Goal: Task Accomplishment & Management: Use online tool/utility

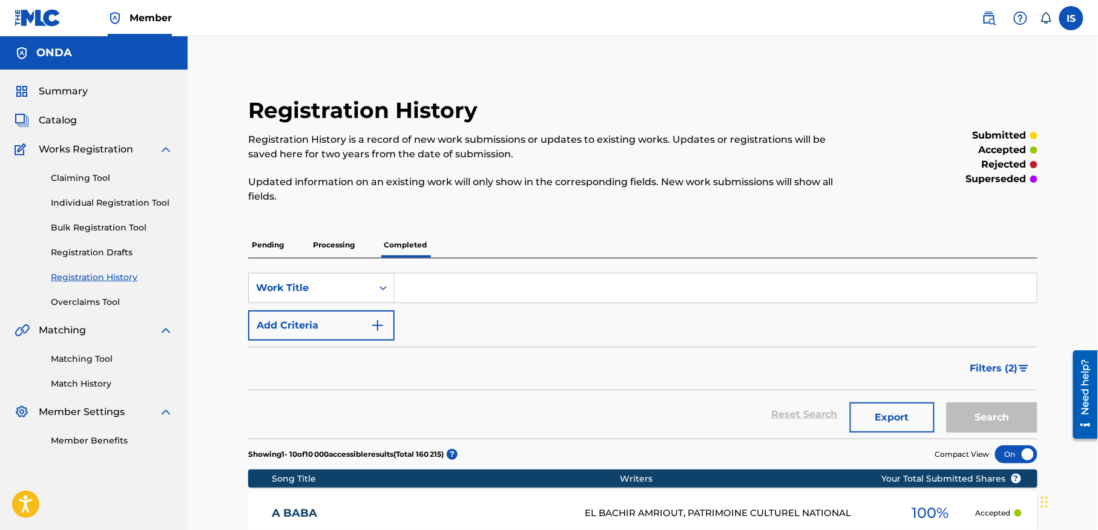
click at [58, 90] on span "Summary" at bounding box center [63, 91] width 49 height 15
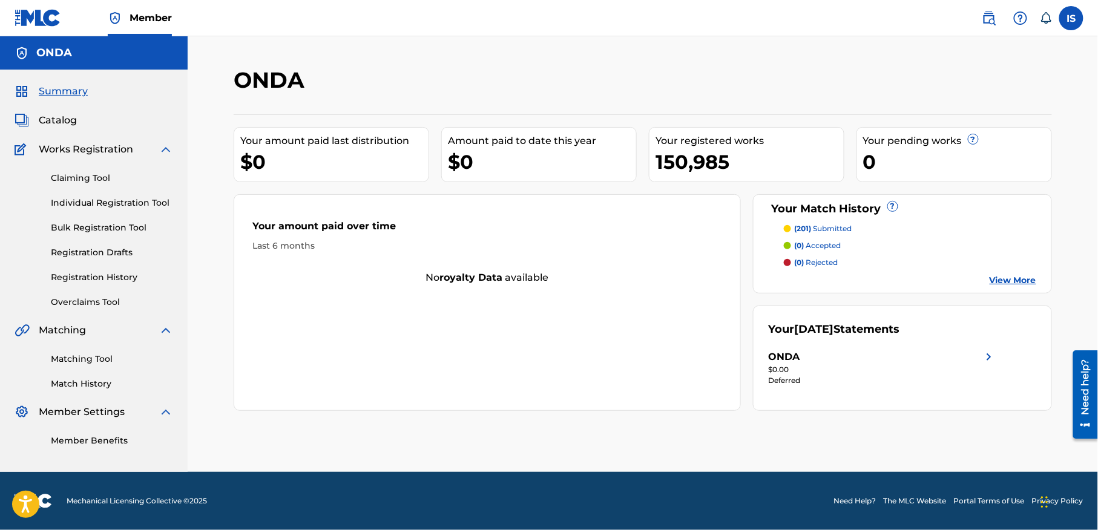
click at [56, 125] on span "Catalog" at bounding box center [58, 120] width 38 height 15
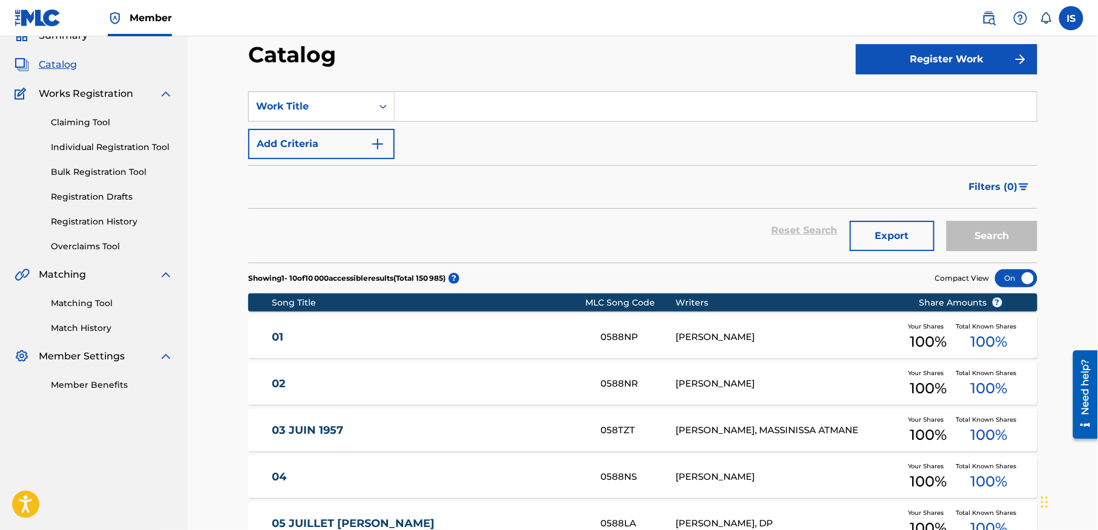
scroll to position [51, 0]
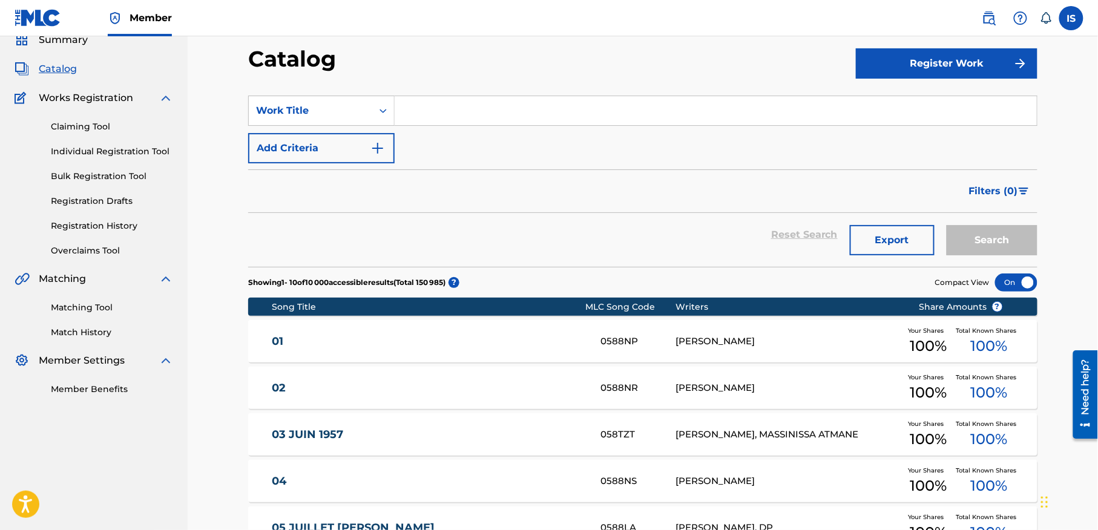
click at [124, 339] on link "Match History" at bounding box center [112, 332] width 122 height 13
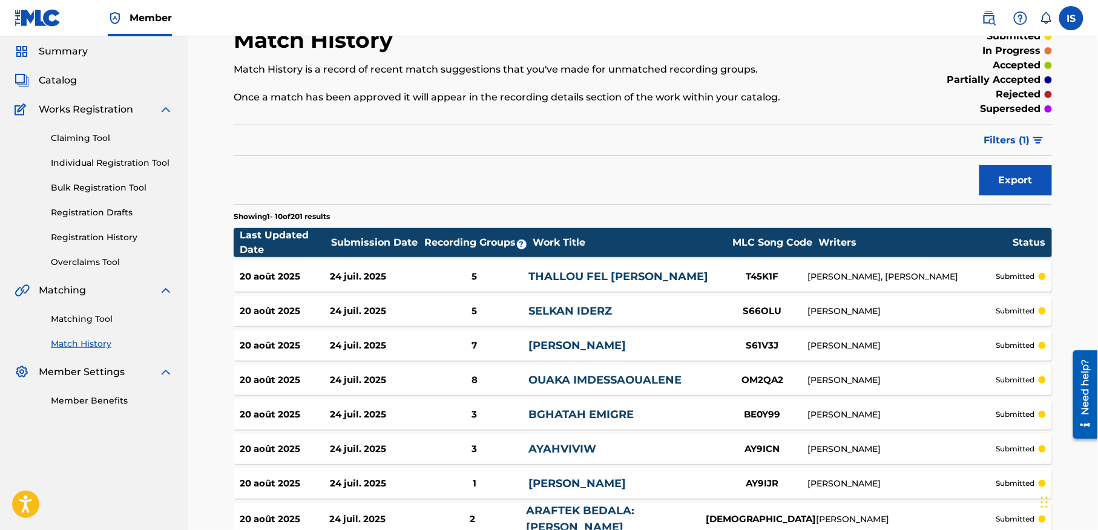
scroll to position [61, 0]
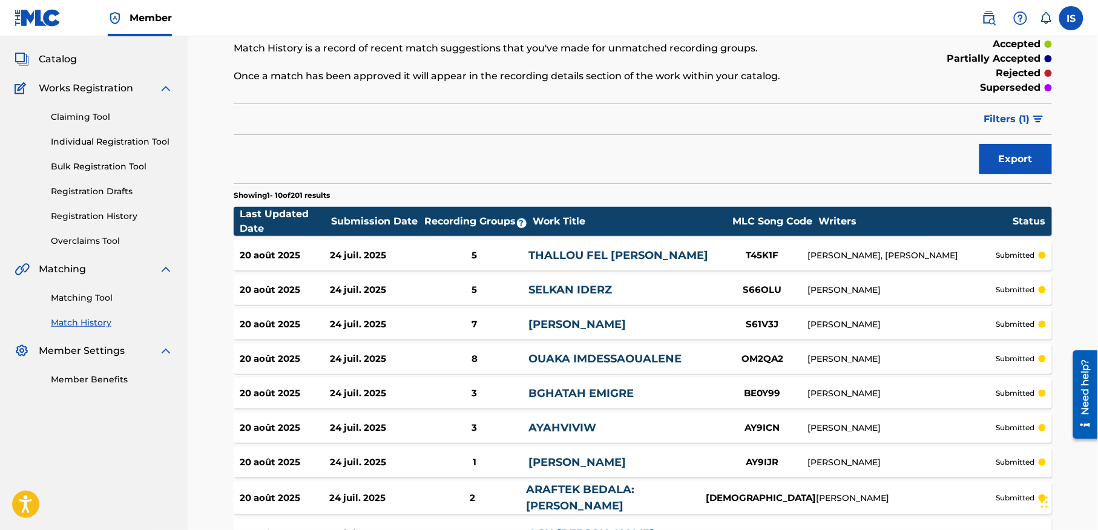
click at [97, 305] on link "Matching Tool" at bounding box center [112, 298] width 122 height 13
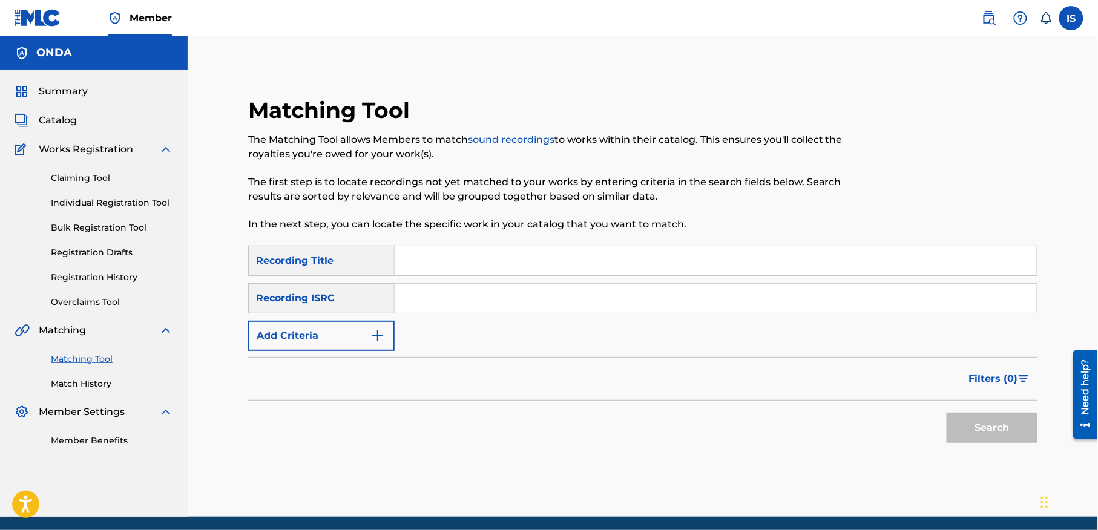
click at [352, 267] on div "Recording Title" at bounding box center [321, 261] width 147 height 30
click at [346, 343] on button "Add Criteria" at bounding box center [321, 336] width 147 height 30
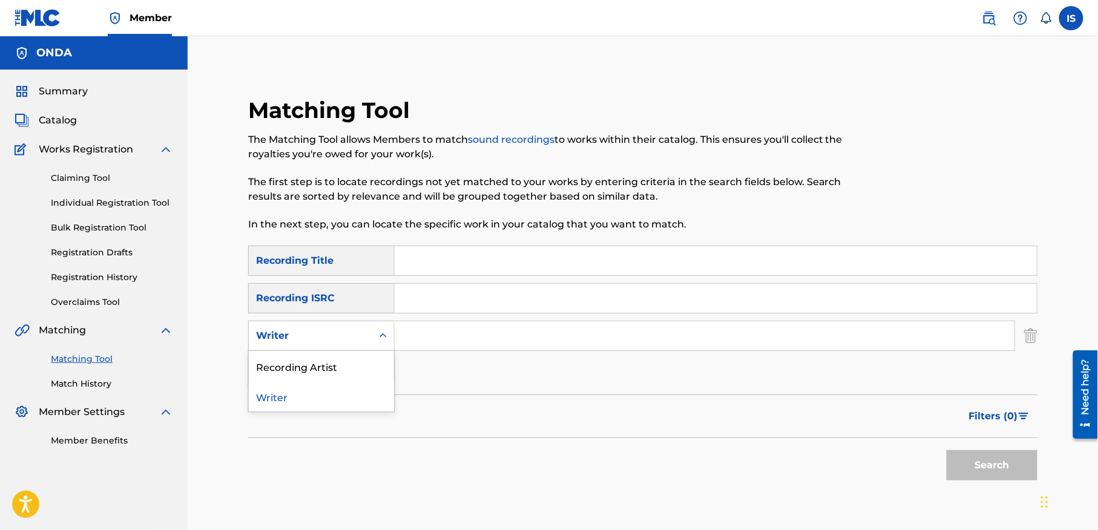
click at [374, 333] on div "Search Form" at bounding box center [383, 336] width 22 height 22
click at [360, 339] on div "Writer" at bounding box center [310, 336] width 109 height 15
click at [443, 340] on input "Search Form" at bounding box center [705, 335] width 620 height 29
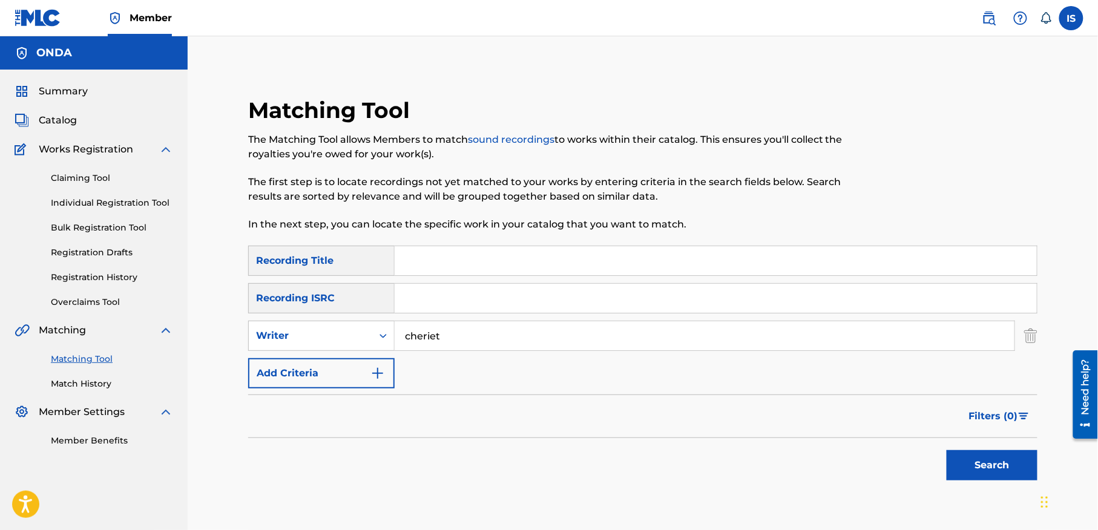
type input "cheriet"
click at [947, 450] on button "Search" at bounding box center [992, 465] width 91 height 30
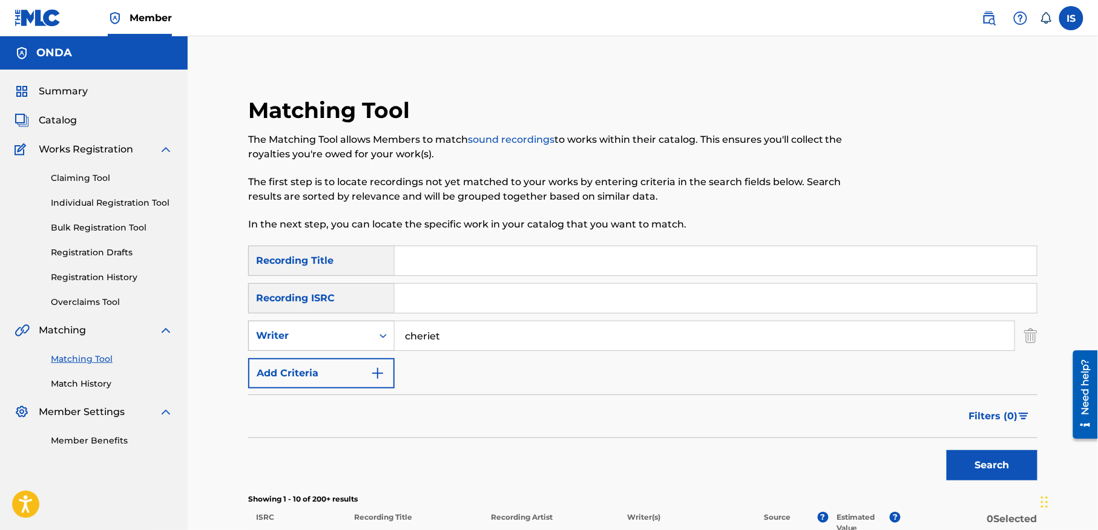
click at [306, 326] on div "Writer" at bounding box center [310, 335] width 123 height 23
click at [320, 366] on div "Recording Artist" at bounding box center [321, 366] width 145 height 30
click at [425, 335] on input "Search Form" at bounding box center [705, 335] width 620 height 29
type input "idir"
click at [947, 450] on button "Search" at bounding box center [992, 465] width 91 height 30
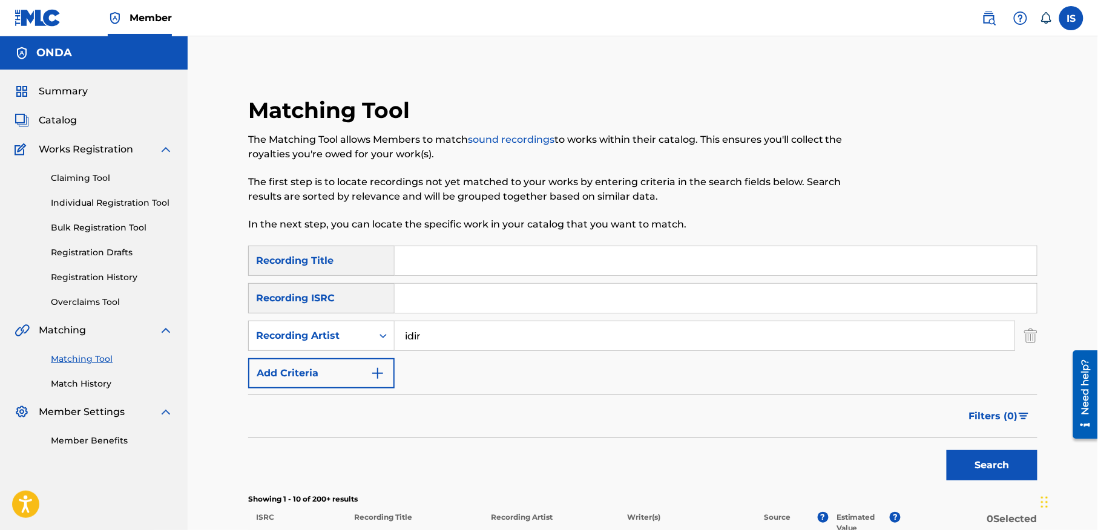
click at [466, 255] on input "Search Form" at bounding box center [716, 260] width 642 height 29
paste input "[PERSON_NAME] INOUVA"
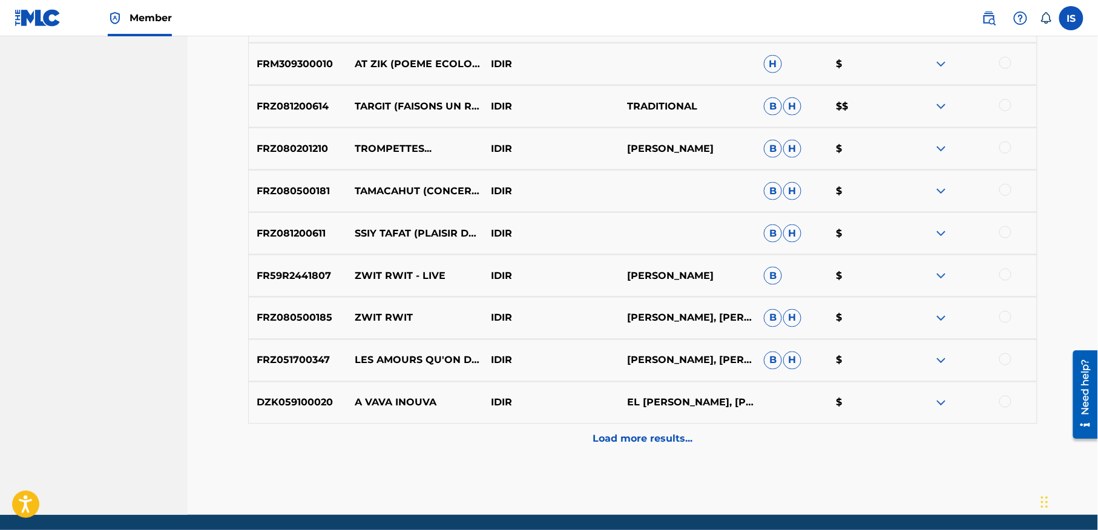
scroll to position [539, 0]
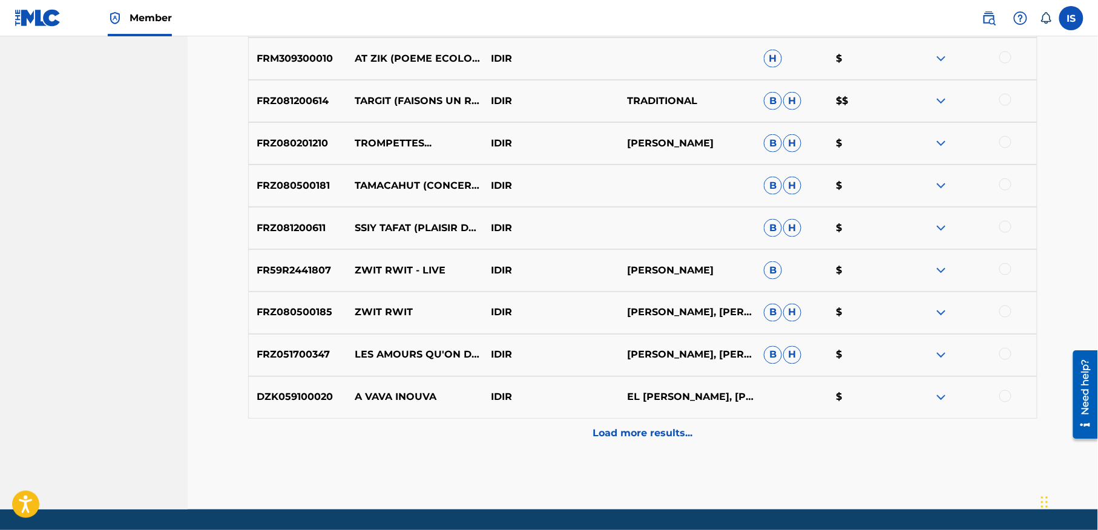
click at [621, 429] on p "Load more results..." at bounding box center [643, 434] width 100 height 15
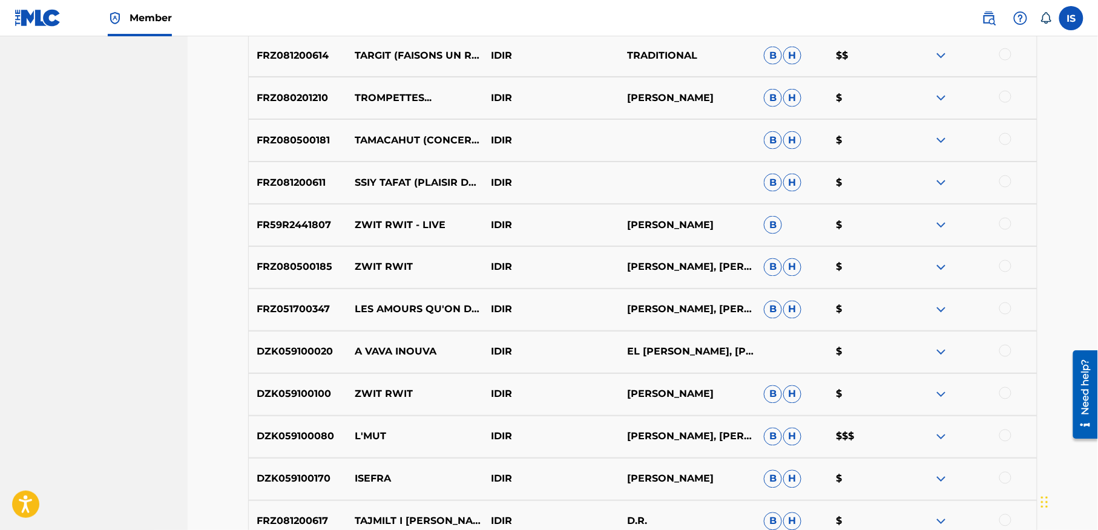
scroll to position [591, 0]
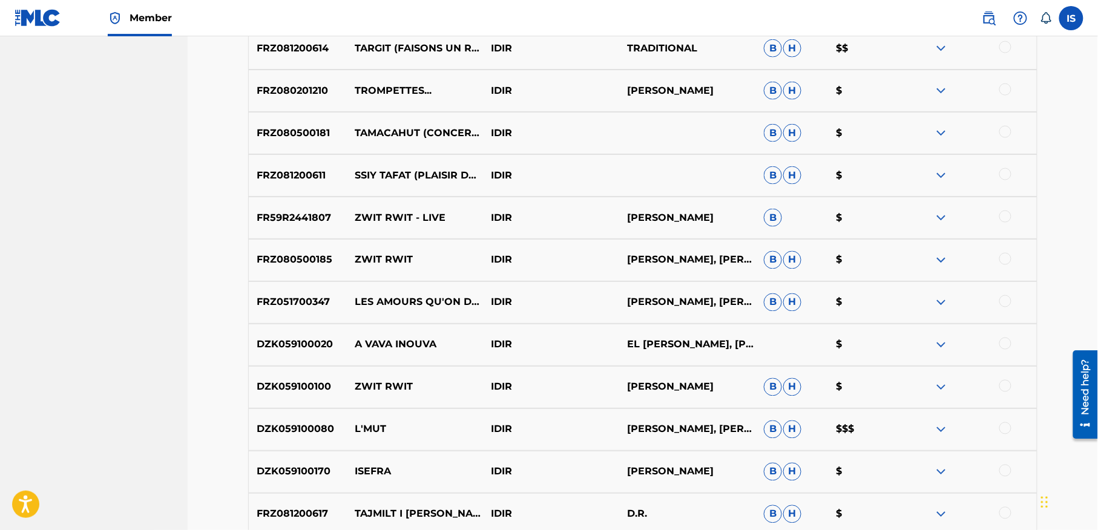
click at [1003, 345] on div at bounding box center [1005, 344] width 12 height 12
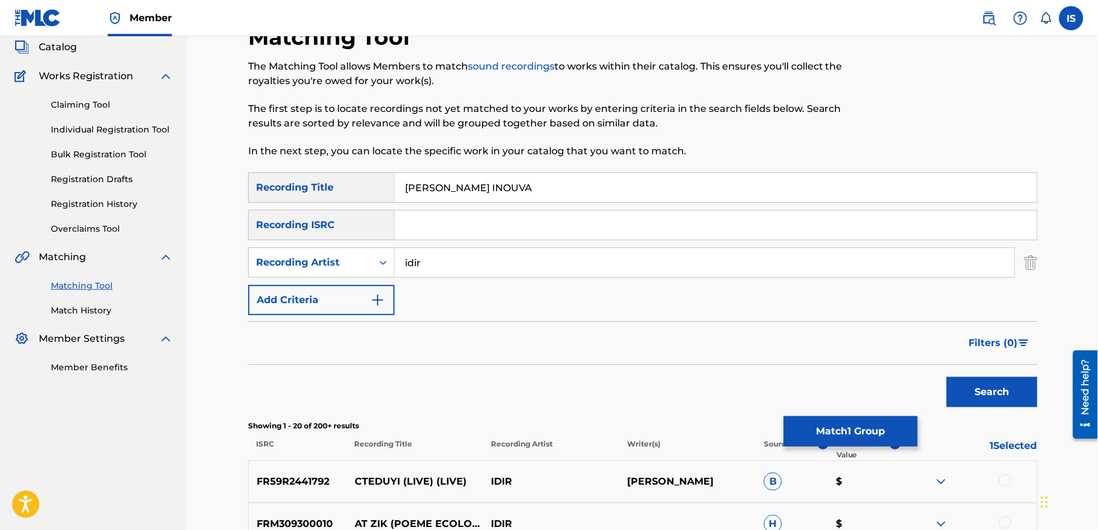
scroll to position [2, 0]
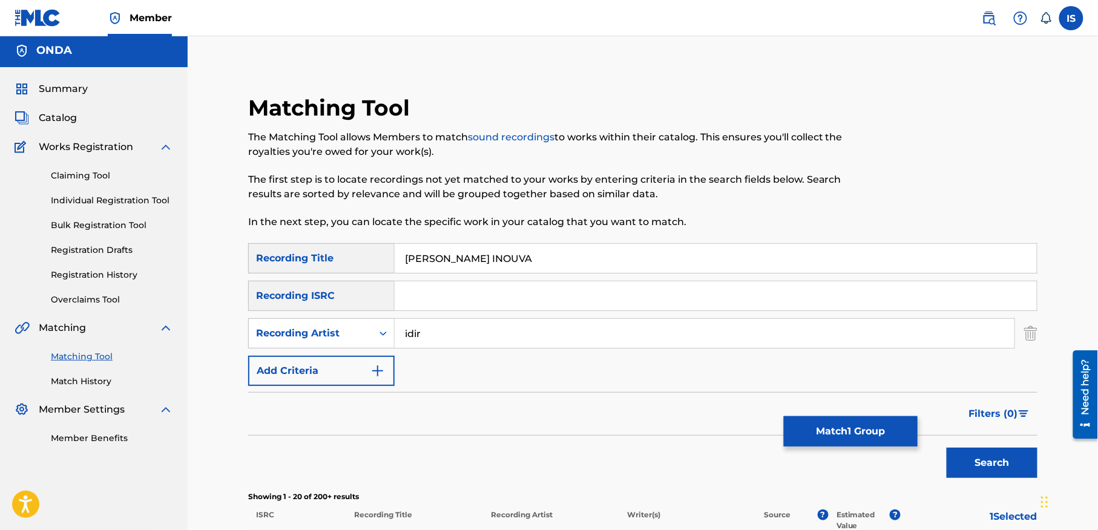
click at [410, 260] on input "[PERSON_NAME] INOUVA" at bounding box center [716, 258] width 642 height 29
click at [947, 448] on button "Search" at bounding box center [992, 463] width 91 height 30
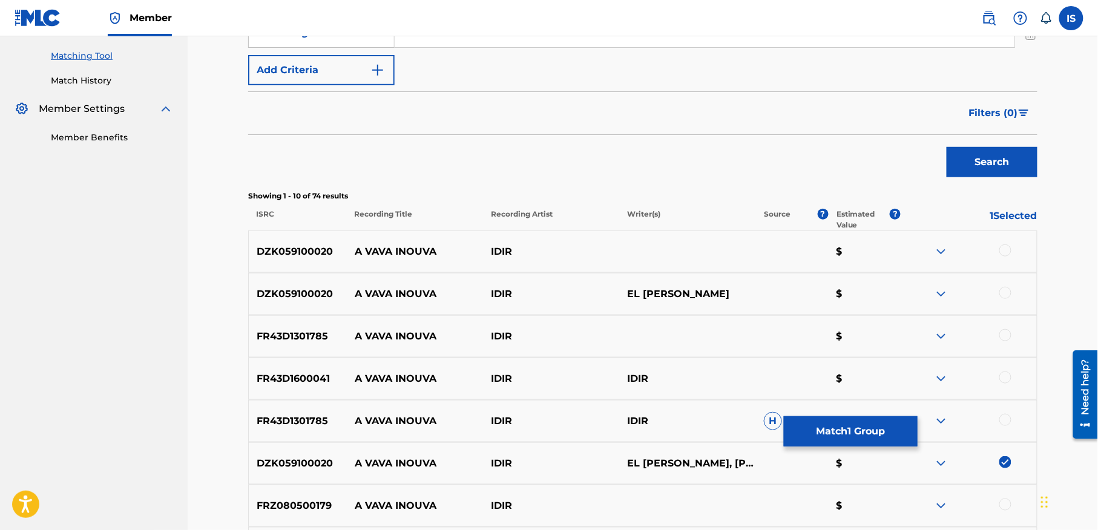
scroll to position [328, 0]
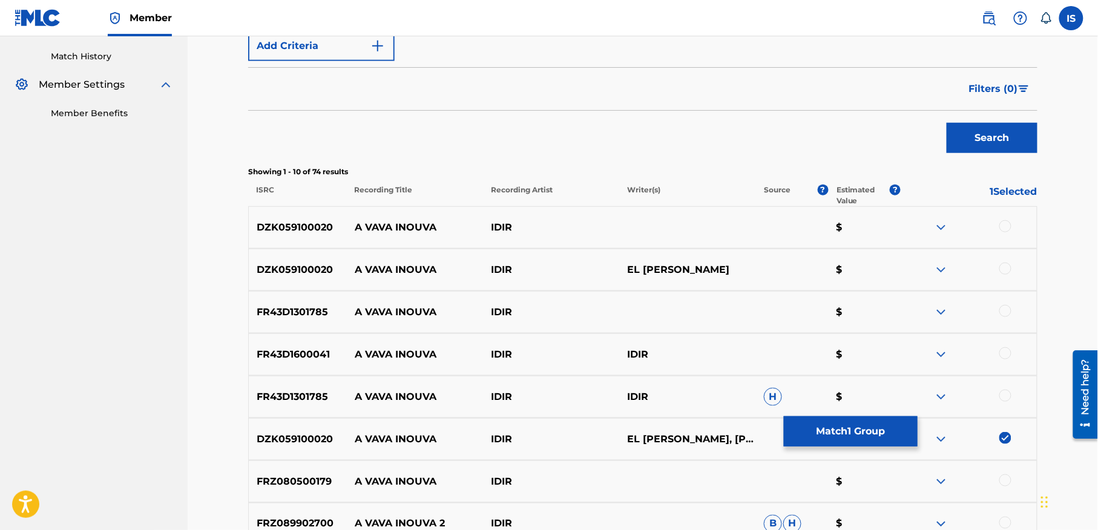
click at [1006, 224] on div at bounding box center [1005, 226] width 12 height 12
click at [1005, 268] on div at bounding box center [1005, 269] width 12 height 12
click at [1003, 317] on div at bounding box center [969, 312] width 136 height 15
click at [1004, 352] on div at bounding box center [1005, 353] width 12 height 12
click at [1004, 311] on div at bounding box center [1005, 311] width 12 height 12
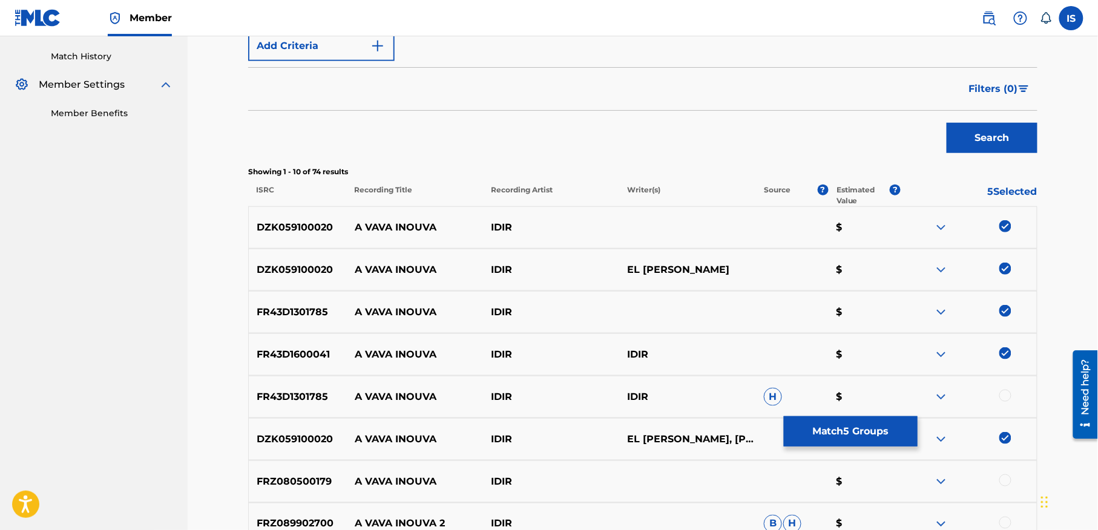
click at [1006, 393] on div at bounding box center [1005, 396] width 12 height 12
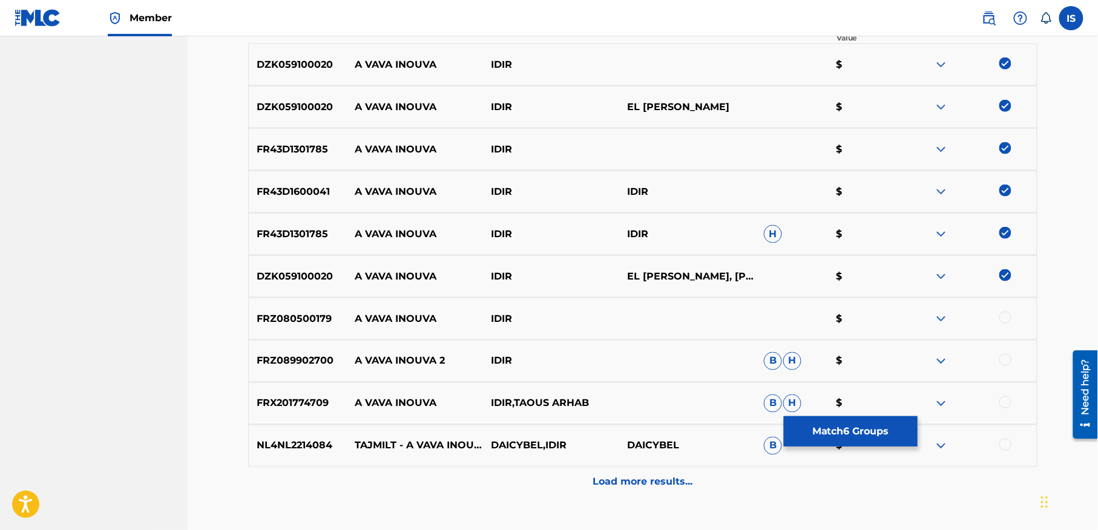
scroll to position [493, 0]
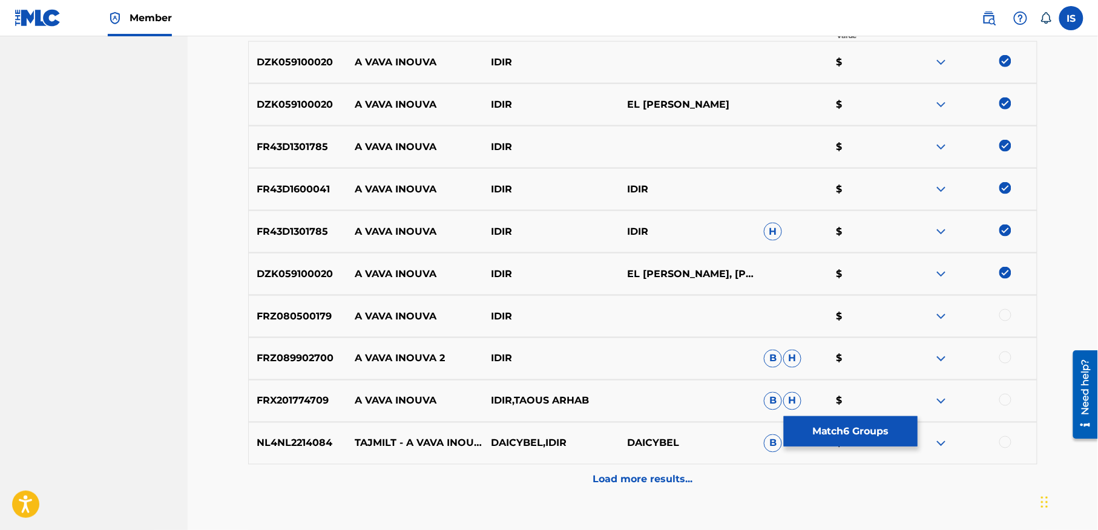
click at [1004, 314] on div at bounding box center [1005, 315] width 12 height 12
click at [1001, 401] on div at bounding box center [1005, 400] width 12 height 12
click at [1001, 442] on div at bounding box center [1005, 442] width 12 height 12
click at [639, 482] on p "Load more results..." at bounding box center [643, 480] width 100 height 15
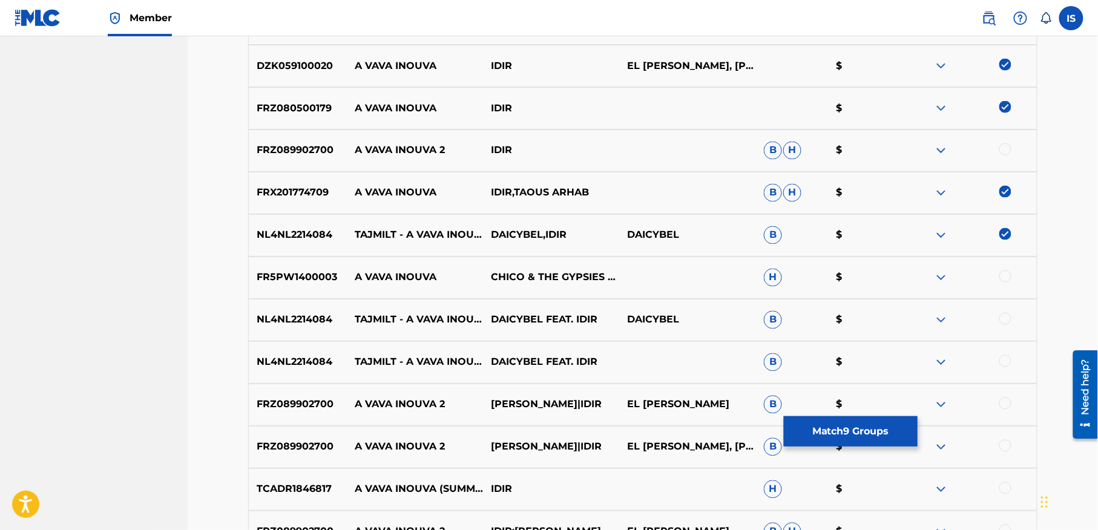
scroll to position [711, 0]
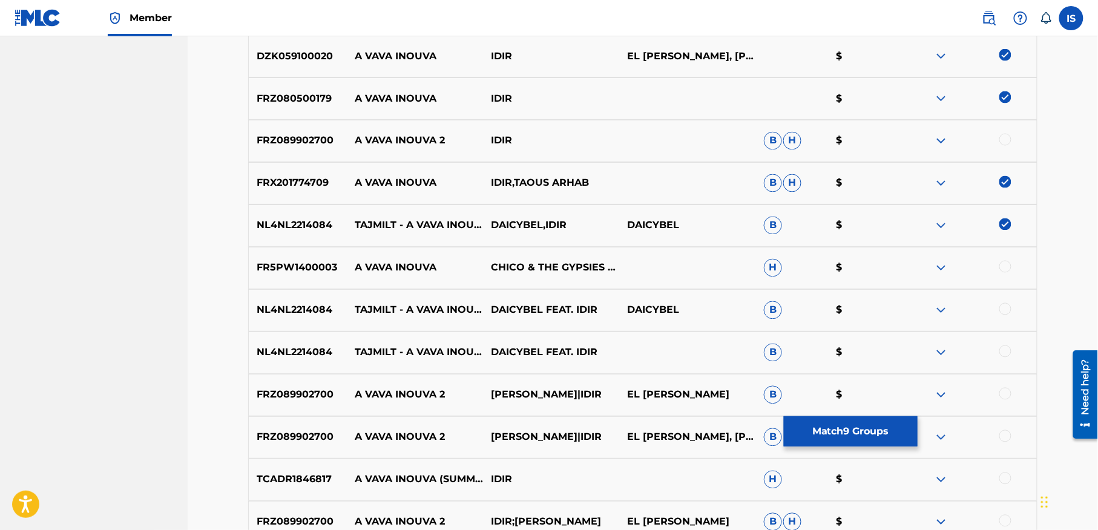
click at [1003, 266] on div at bounding box center [1005, 267] width 12 height 12
click at [1001, 311] on div at bounding box center [1005, 309] width 12 height 12
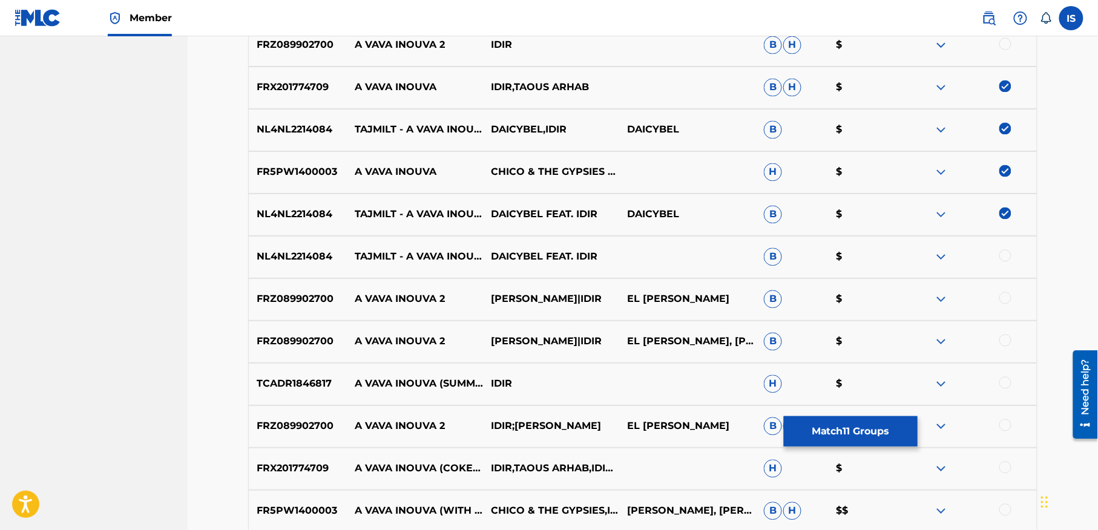
scroll to position [811, 0]
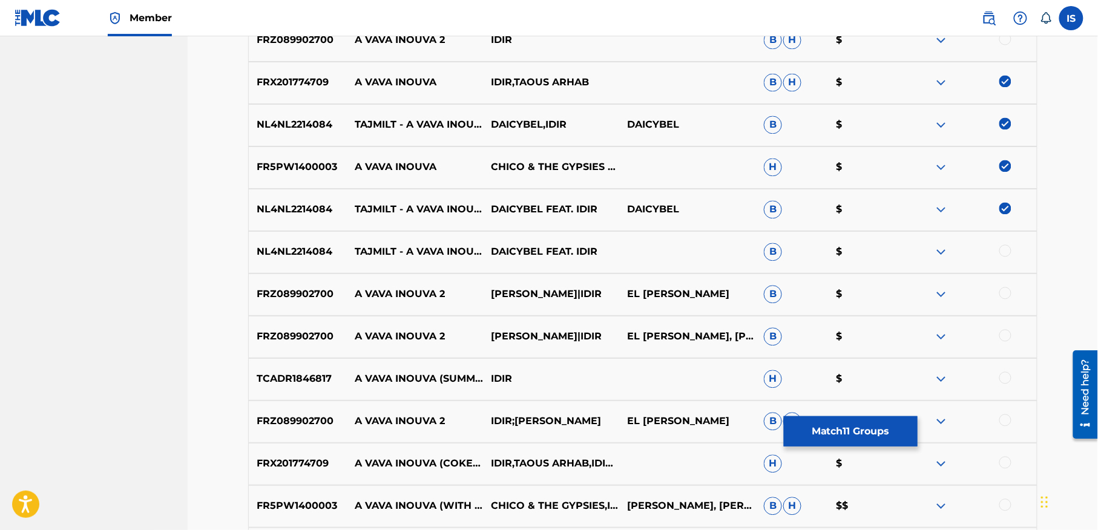
click at [1003, 380] on div at bounding box center [1005, 378] width 12 height 12
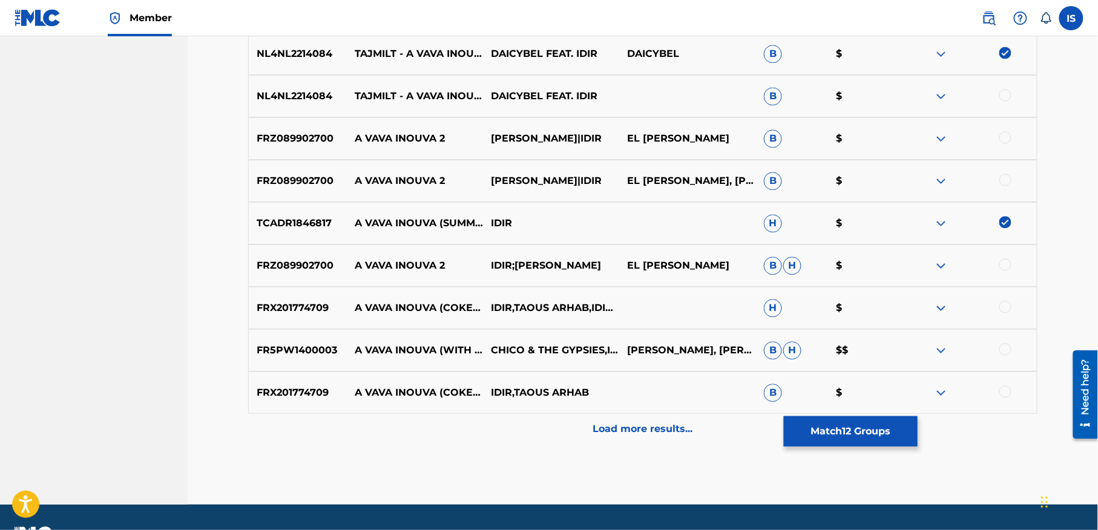
scroll to position [989, 0]
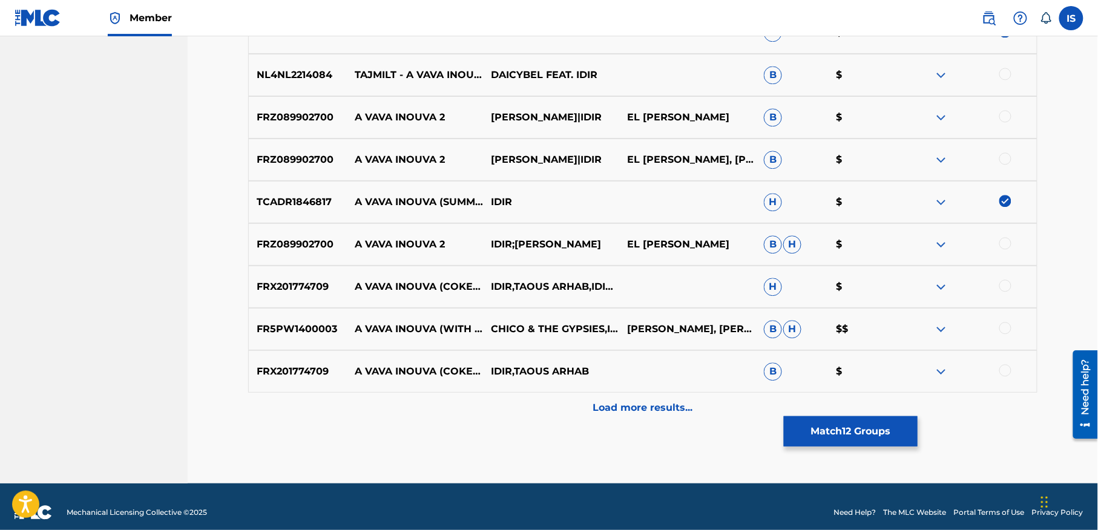
click at [677, 410] on p "Load more results..." at bounding box center [643, 408] width 100 height 15
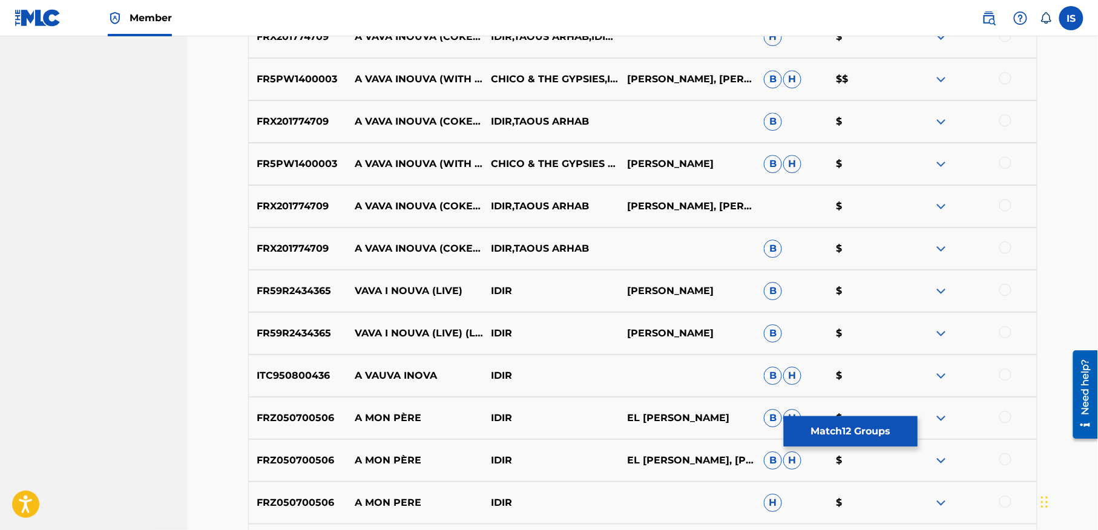
scroll to position [1249, 0]
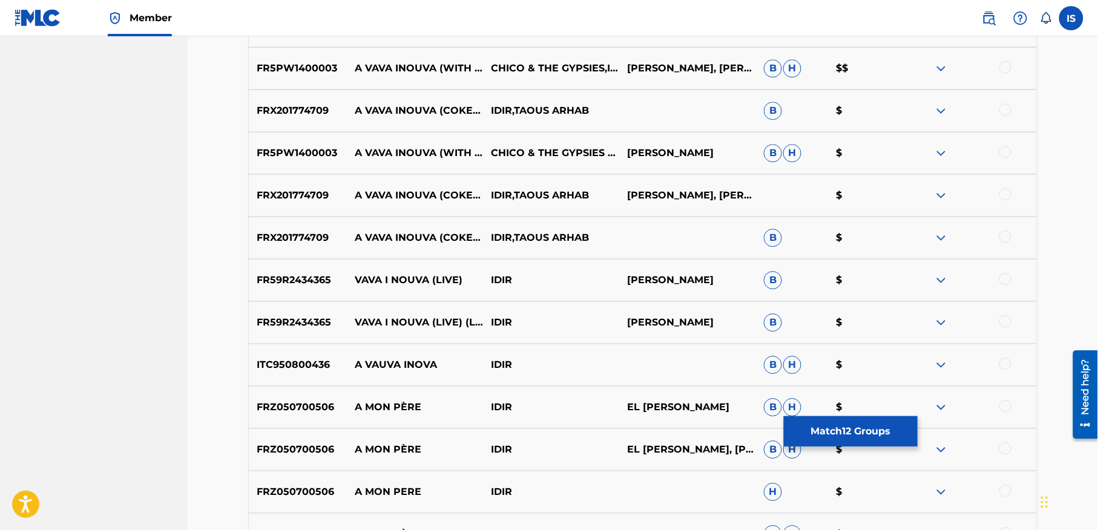
click at [1007, 280] on div at bounding box center [1005, 279] width 12 height 12
click at [1004, 320] on div at bounding box center [1005, 321] width 12 height 12
click at [1004, 364] on div at bounding box center [1005, 364] width 12 height 12
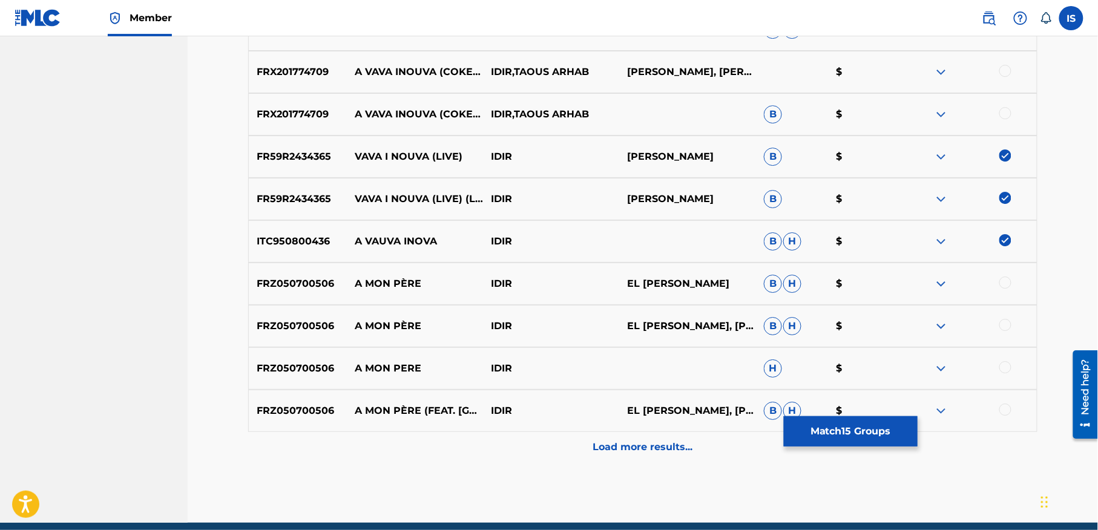
scroll to position [1374, 0]
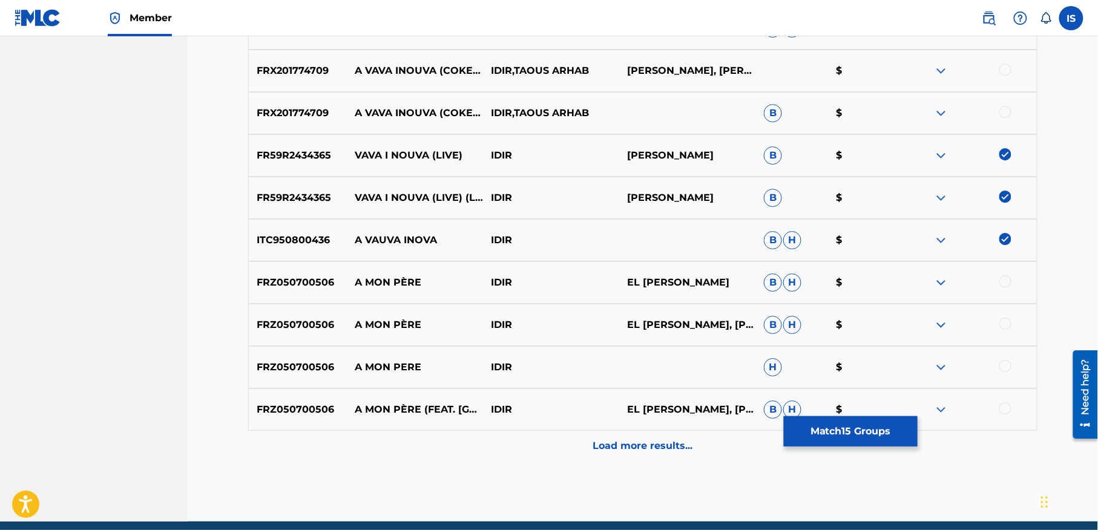
click at [671, 446] on p "Load more results..." at bounding box center [643, 446] width 100 height 15
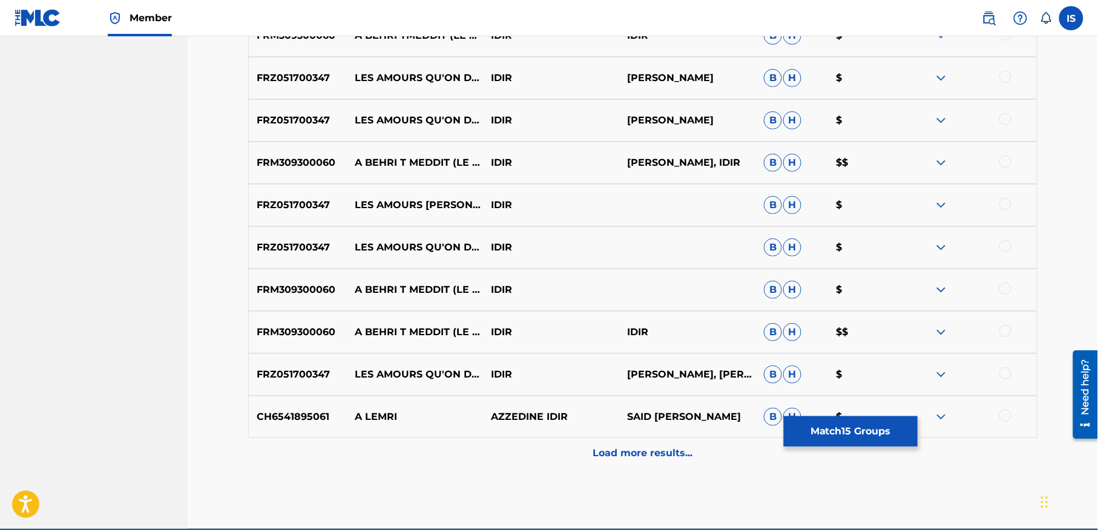
scroll to position [1848, 0]
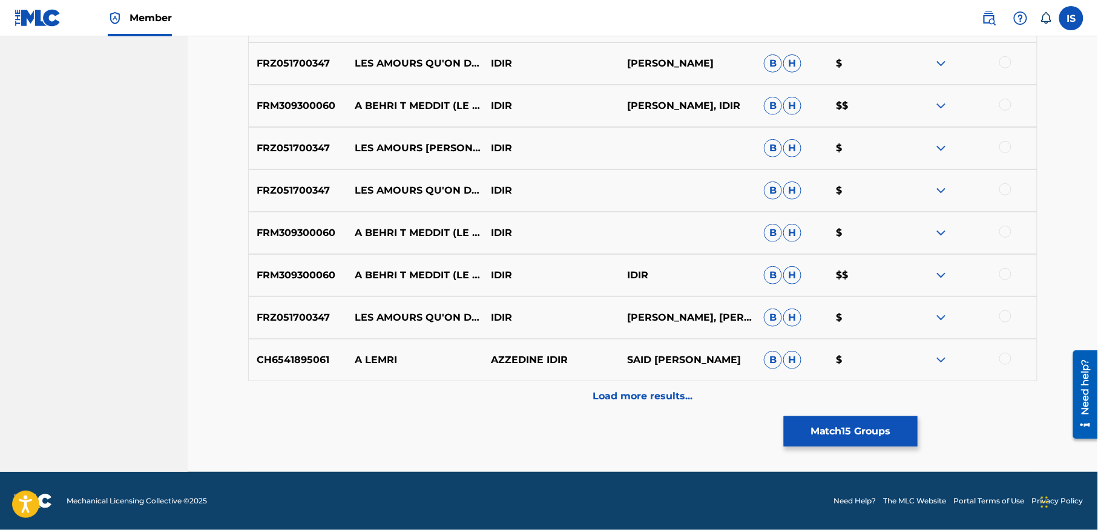
click at [638, 400] on p "Load more results..." at bounding box center [643, 396] width 100 height 15
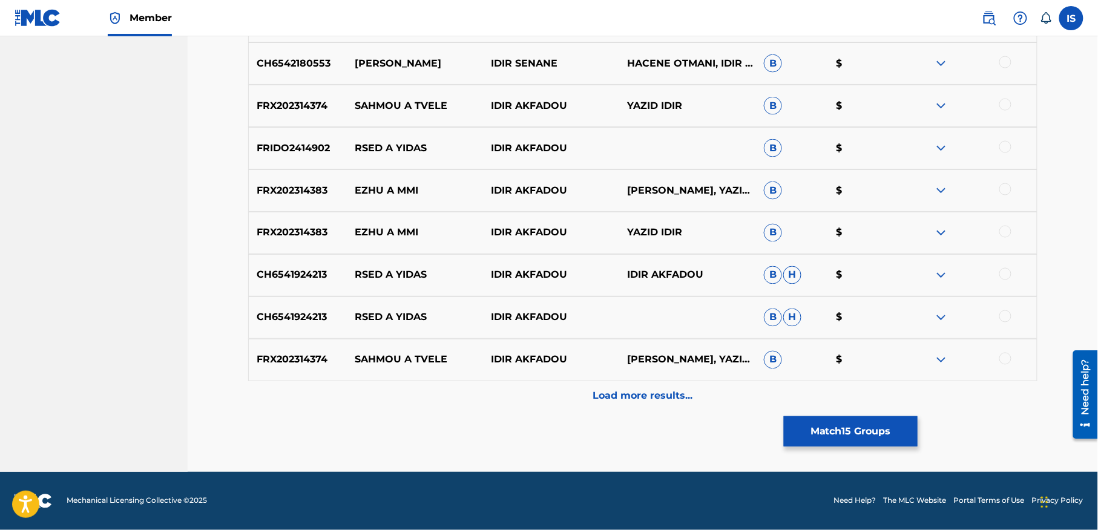
click at [638, 400] on p "Load more results..." at bounding box center [643, 396] width 100 height 15
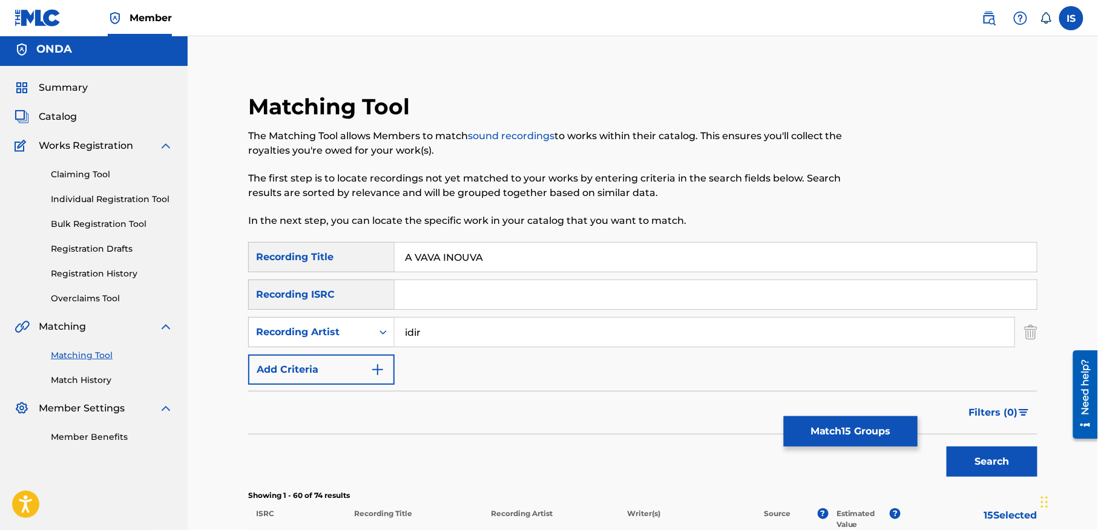
scroll to position [0, 0]
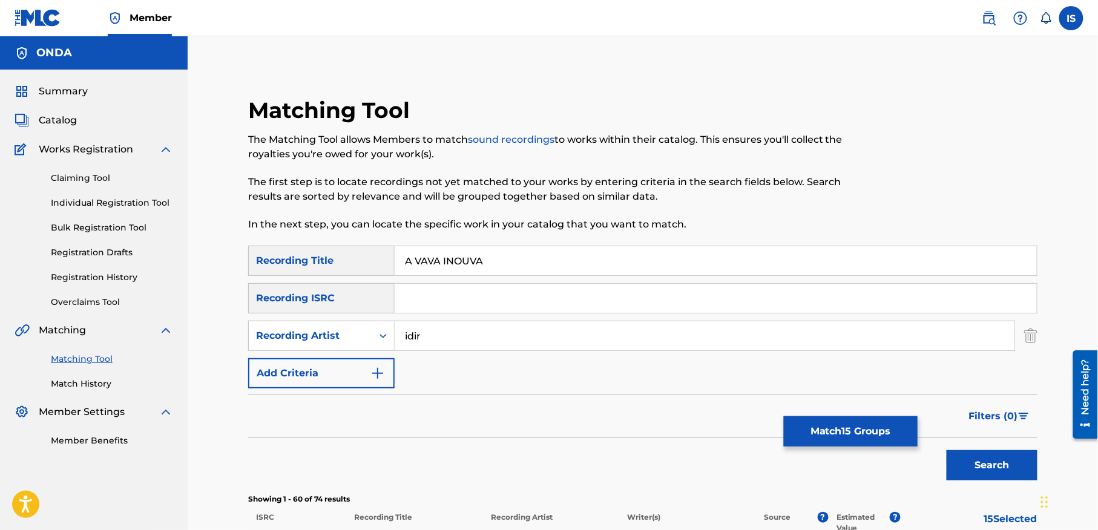
drag, startPoint x: 415, startPoint y: 262, endPoint x: 366, endPoint y: 260, distance: 49.1
click at [366, 260] on div "SearchWithCriteria0e3b999b-a533-4f19-84b3-1100f699cd84 Recording Title A VAVA I…" at bounding box center [642, 261] width 789 height 30
click at [461, 260] on input "VAVA INOUVA" at bounding box center [716, 260] width 642 height 29
type input "VAVA"
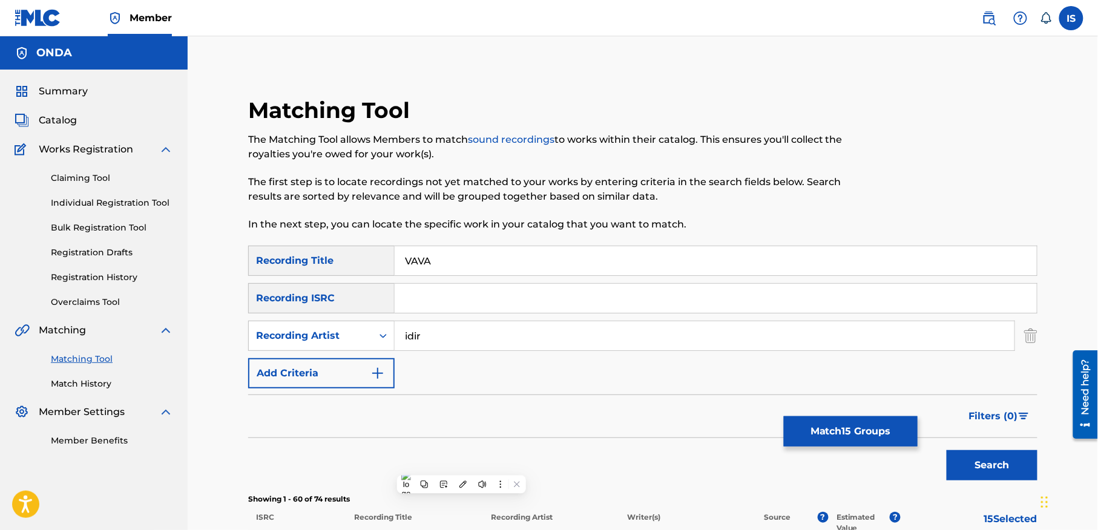
click at [947, 450] on button "Search" at bounding box center [992, 465] width 91 height 30
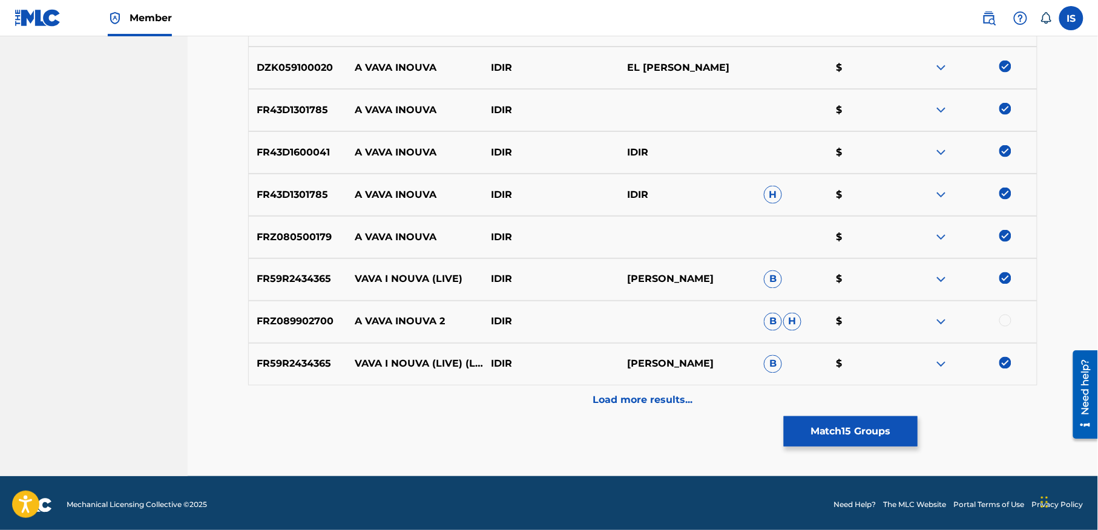
scroll to position [577, 0]
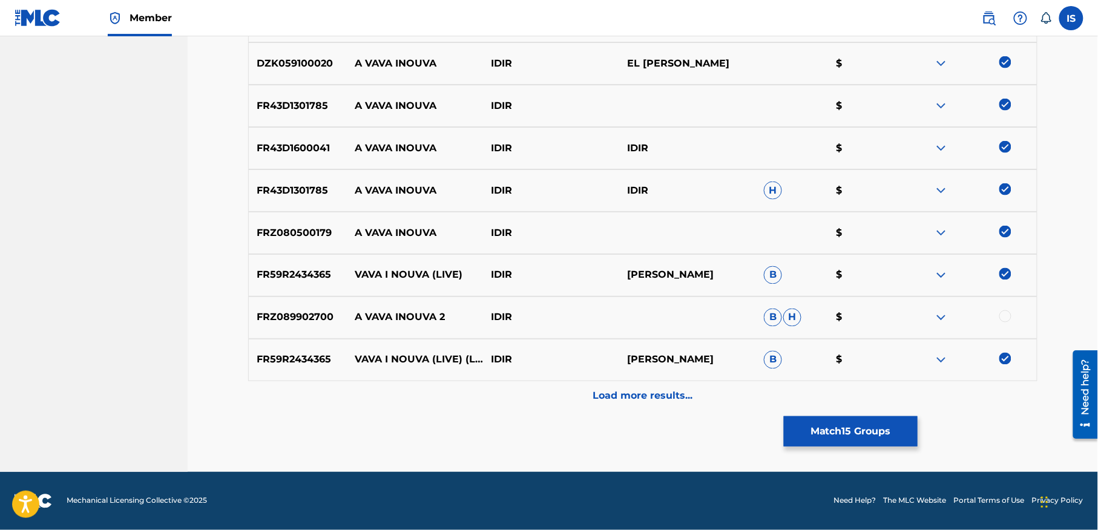
click at [645, 402] on p "Load more results..." at bounding box center [643, 396] width 100 height 15
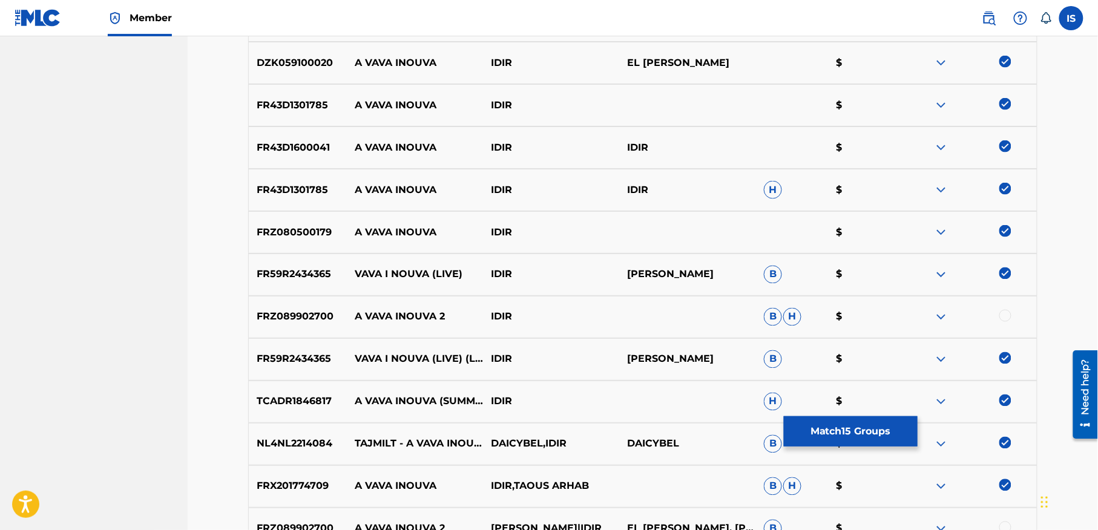
click at [645, 402] on div "TCADR1846817 A VAVA INOUVA (SUMMER EDITION 2018) IDIR H $" at bounding box center [642, 402] width 789 height 42
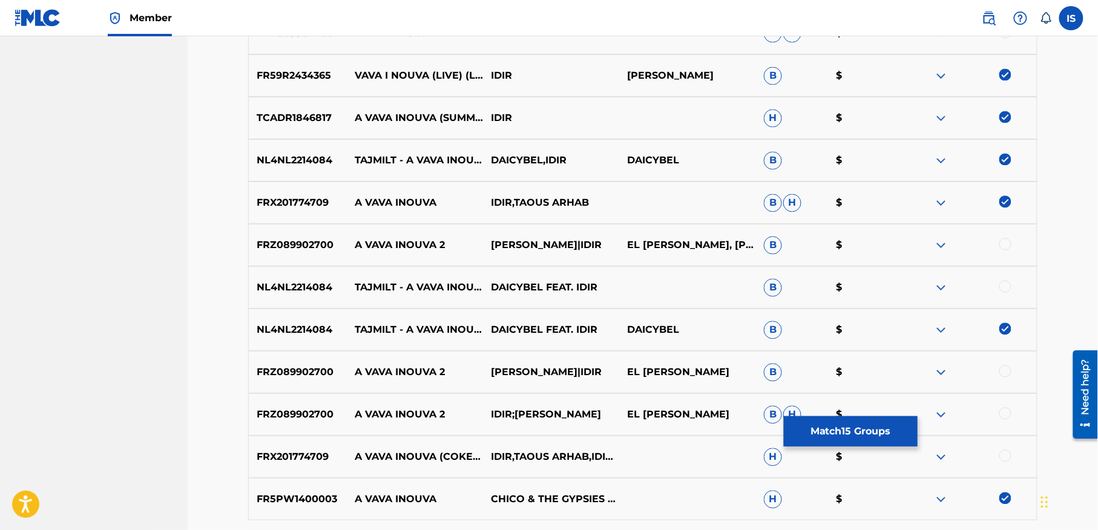
scroll to position [863, 0]
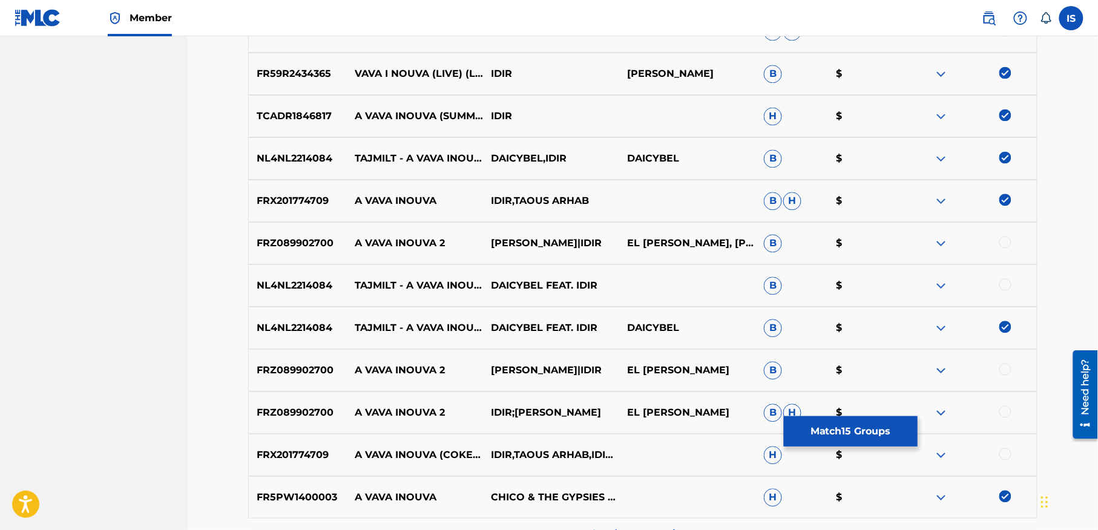
click at [999, 291] on div at bounding box center [969, 285] width 136 height 15
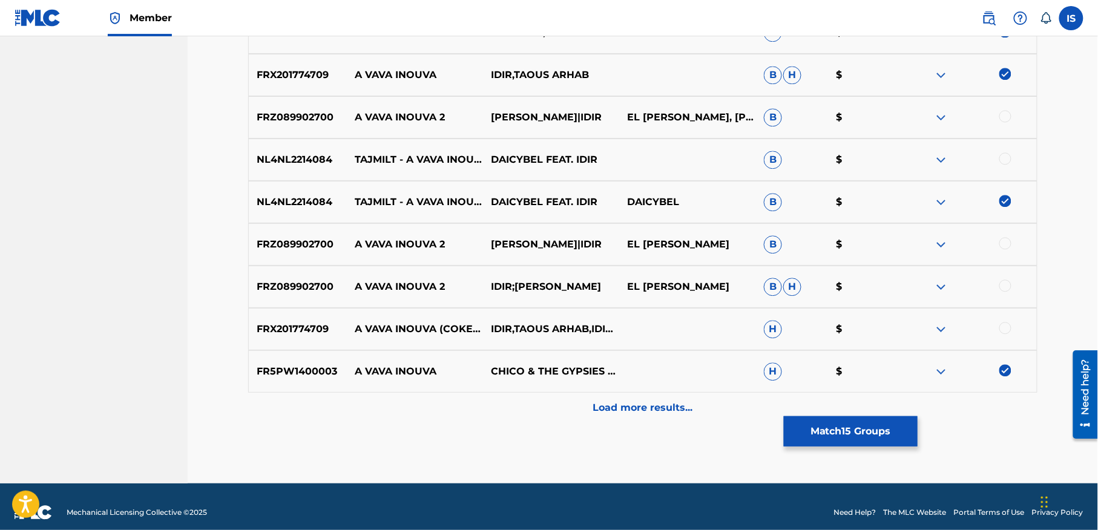
scroll to position [1001, 0]
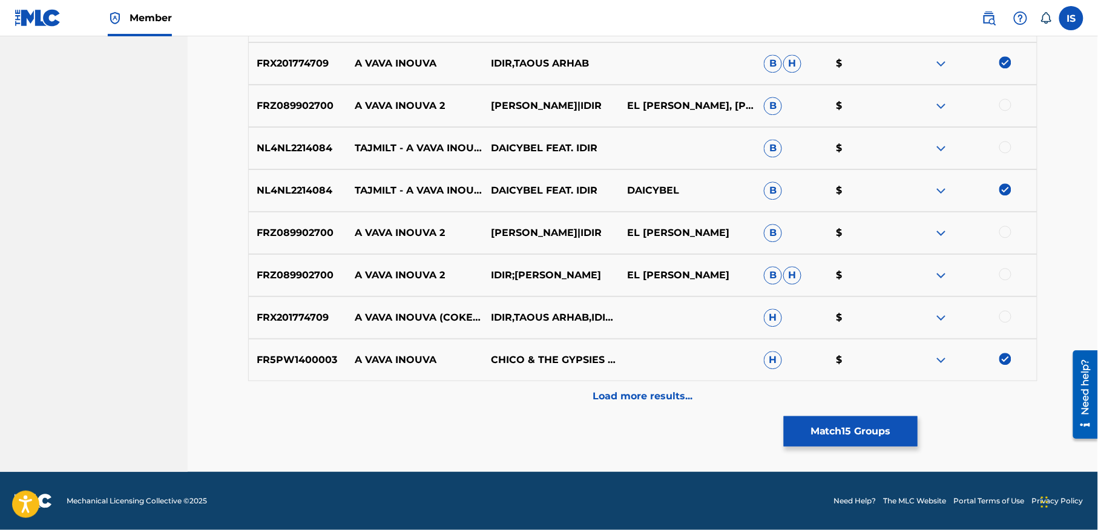
click at [667, 401] on p "Load more results..." at bounding box center [643, 396] width 100 height 15
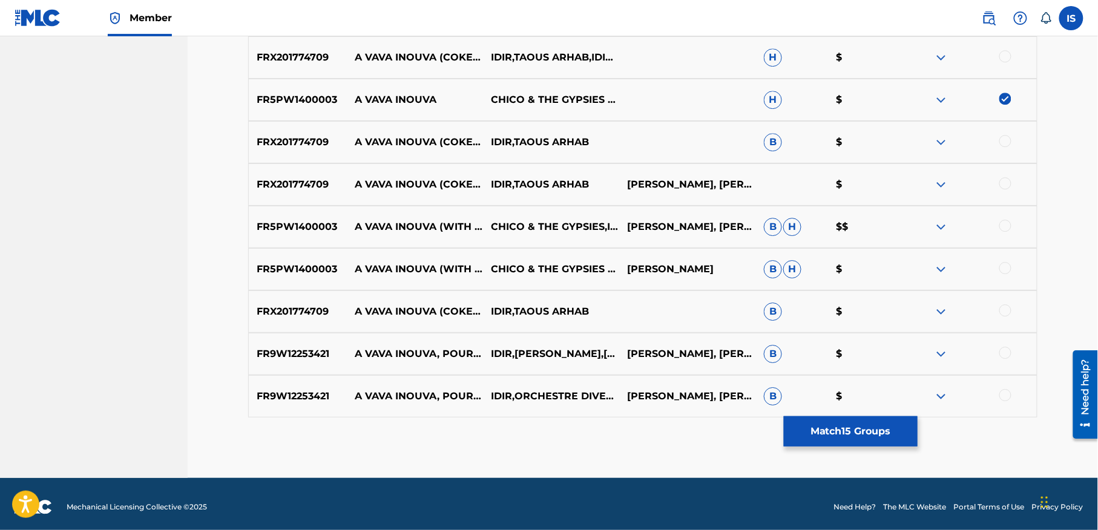
scroll to position [1267, 0]
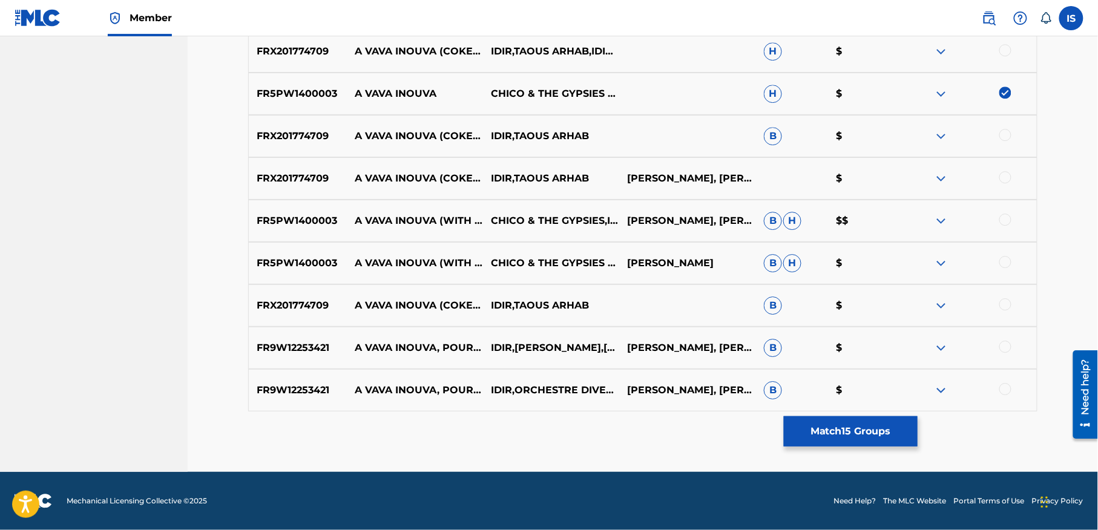
click at [868, 426] on button "Match 15 Groups" at bounding box center [851, 431] width 134 height 30
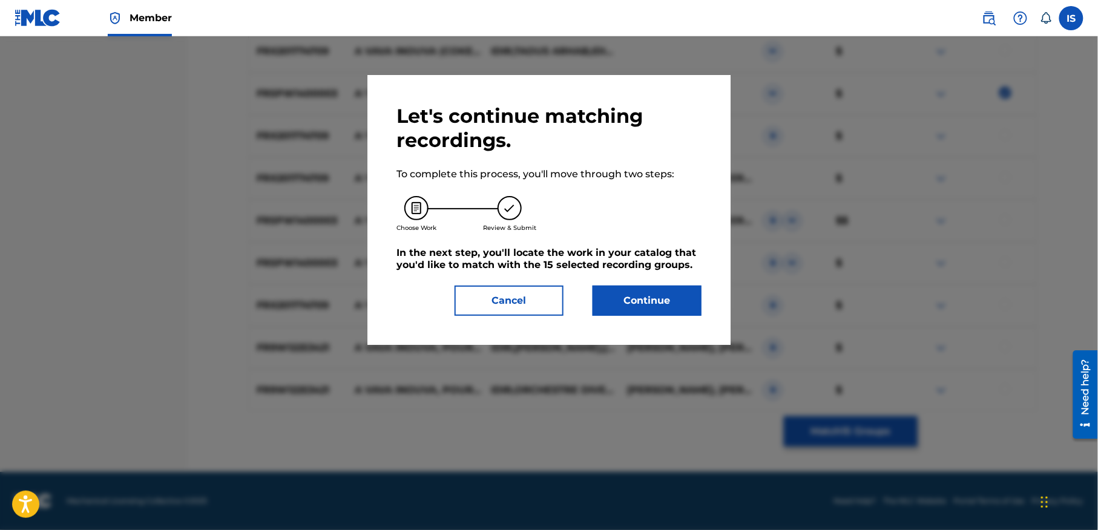
click at [647, 295] on button "Continue" at bounding box center [647, 301] width 109 height 30
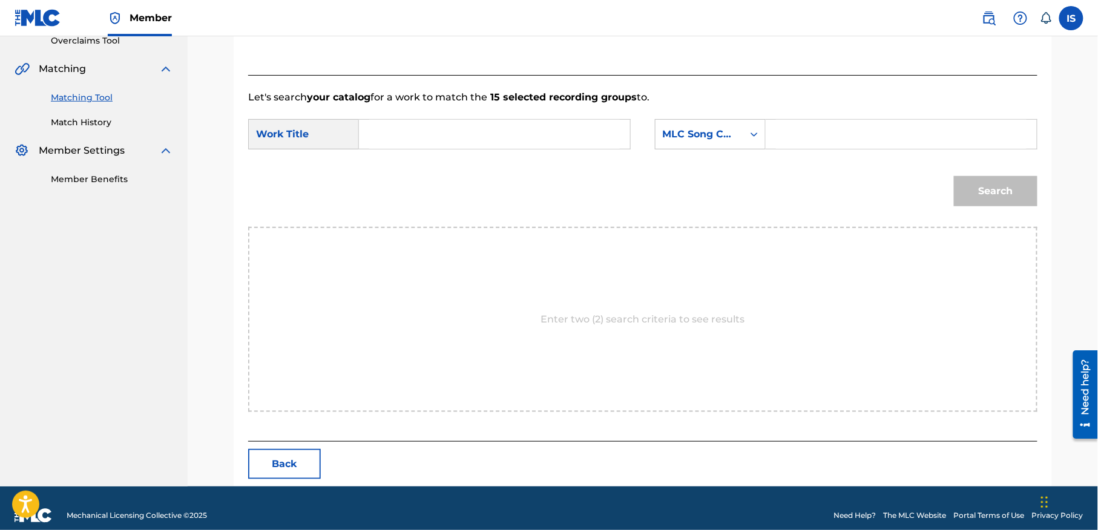
scroll to position [277, 0]
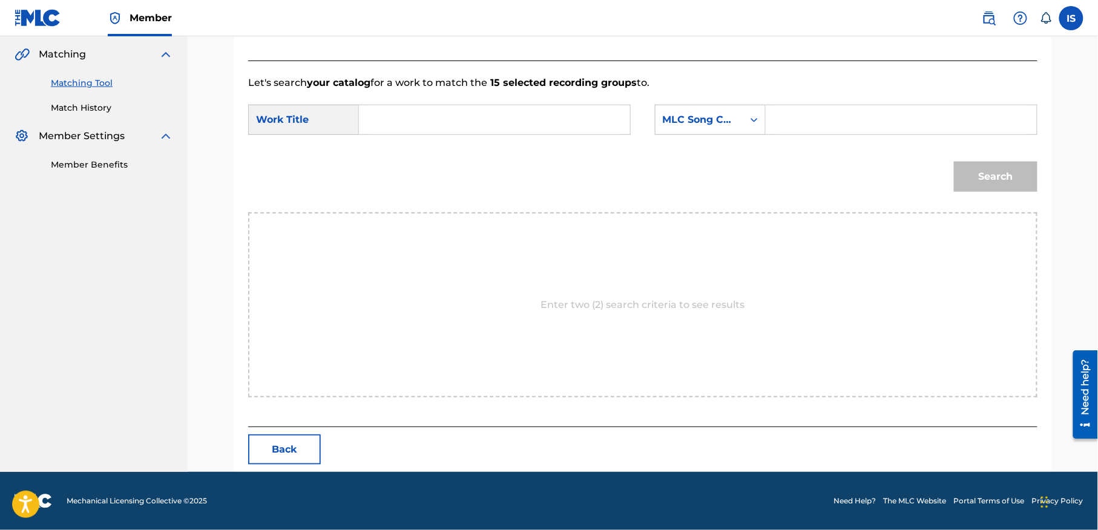
click at [487, 131] on input "Search Form" at bounding box center [494, 119] width 251 height 29
paste input "[PERSON_NAME] INOUVA"
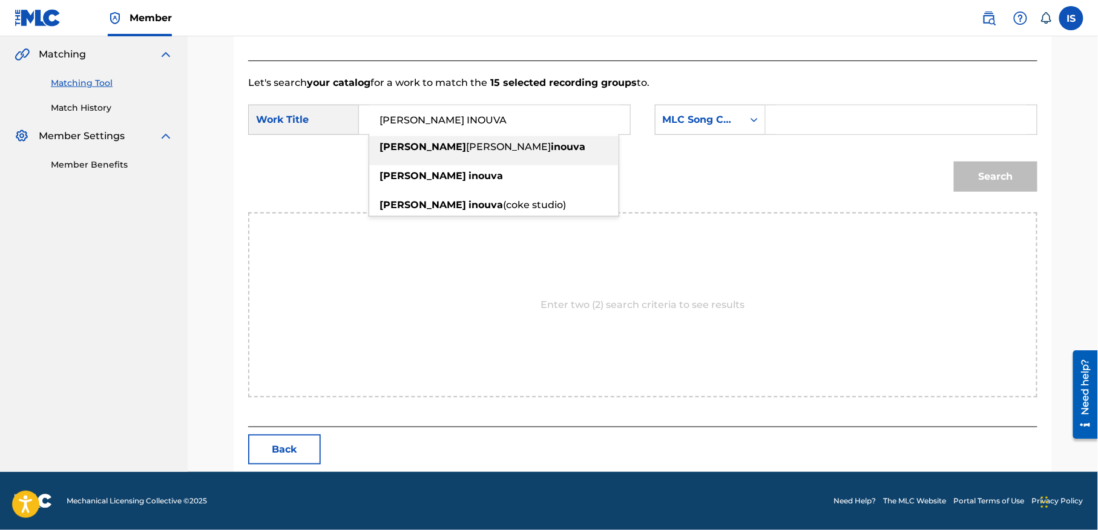
type input "[PERSON_NAME] INOUVA"
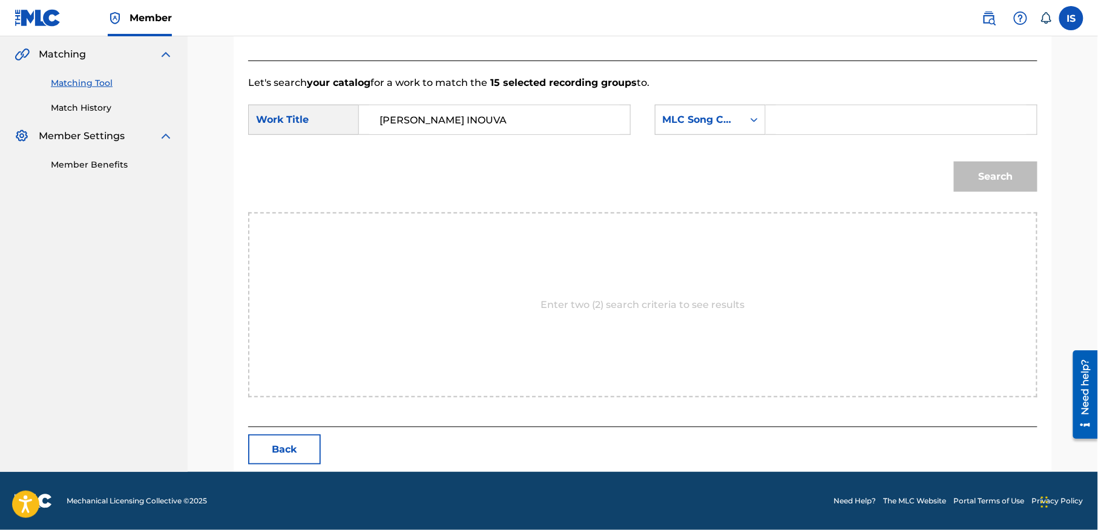
click at [770, 123] on div "Search Form" at bounding box center [902, 120] width 272 height 30
click at [743, 121] on div "Search Form" at bounding box center [754, 119] width 22 height 29
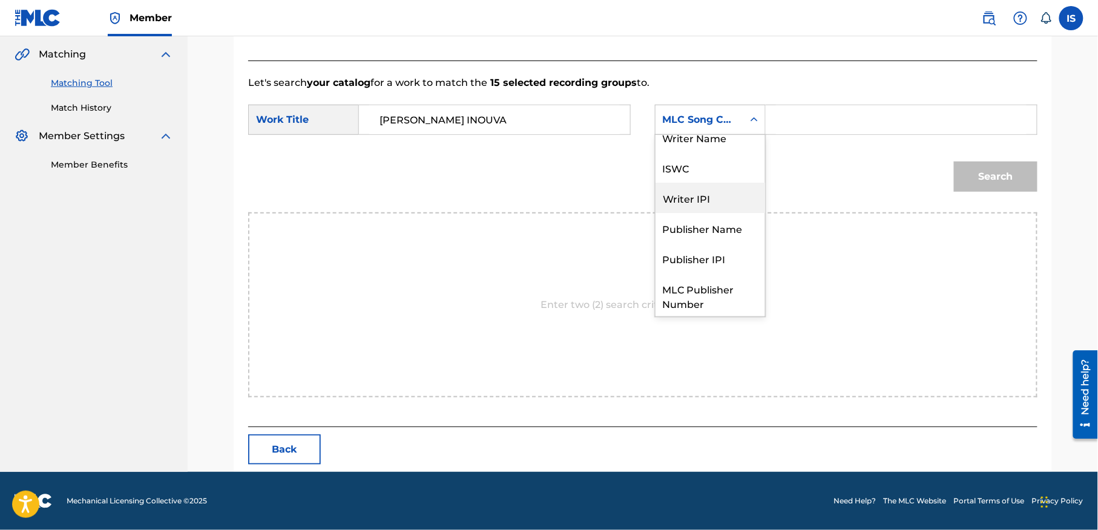
scroll to position [0, 0]
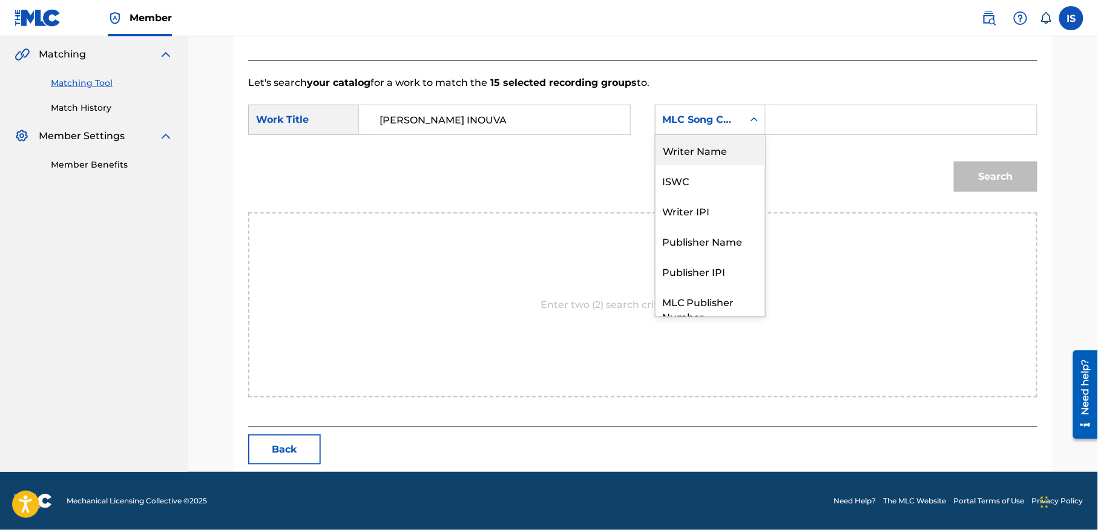
click at [737, 149] on div "Writer Name" at bounding box center [711, 150] width 110 height 30
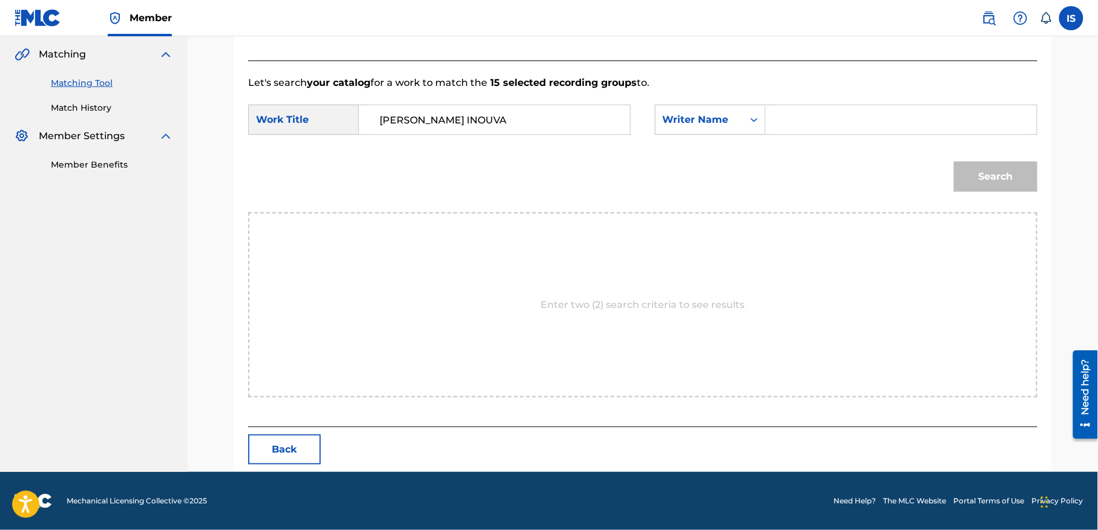
click at [832, 117] on input "Search Form" at bounding box center [901, 119] width 251 height 29
type input "cheriet"
click at [998, 193] on div "Search" at bounding box center [993, 174] width 90 height 48
click at [996, 185] on button "Search" at bounding box center [996, 177] width 84 height 30
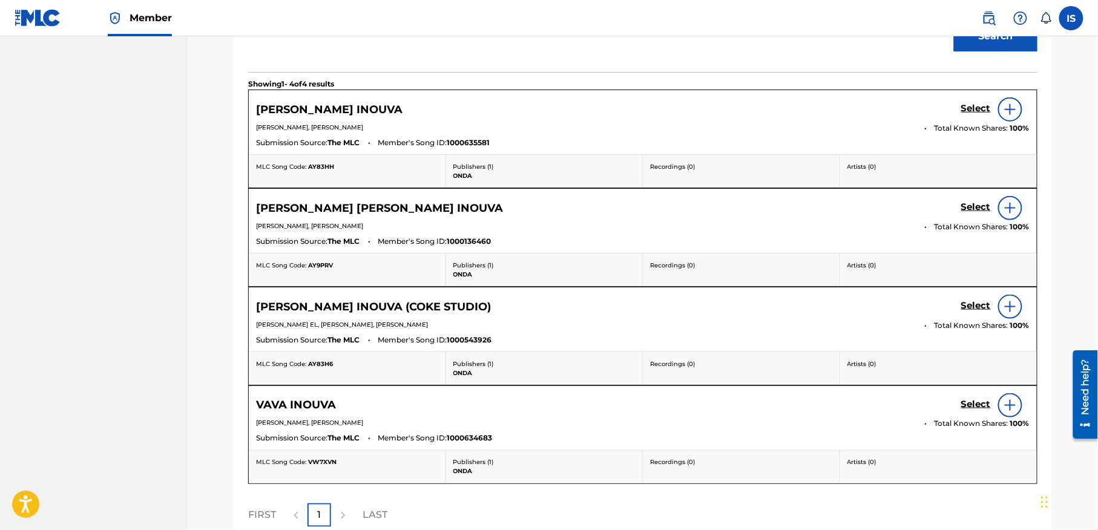
scroll to position [407, 0]
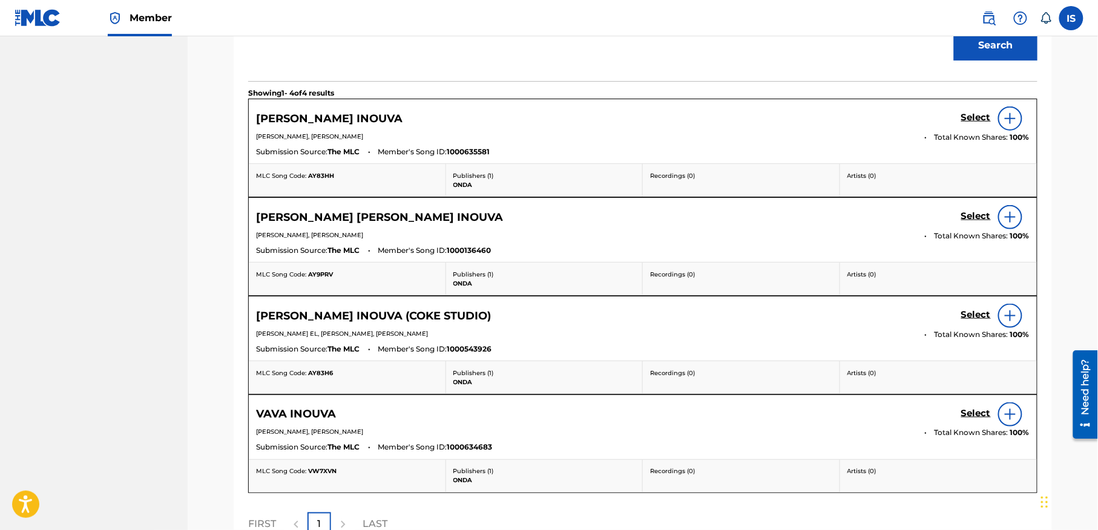
click at [979, 117] on h5 "Select" at bounding box center [976, 118] width 30 height 12
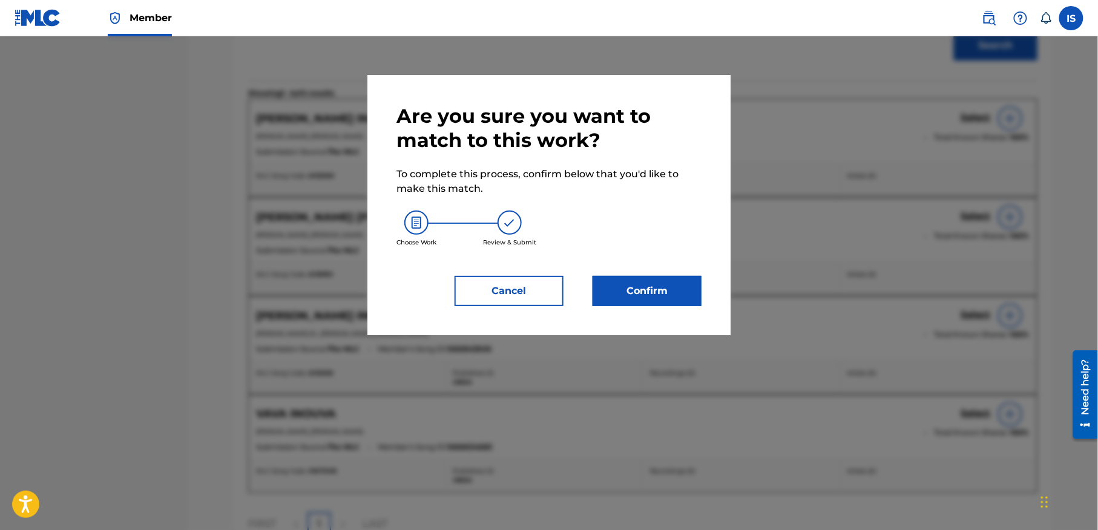
click at [679, 289] on button "Confirm" at bounding box center [647, 291] width 109 height 30
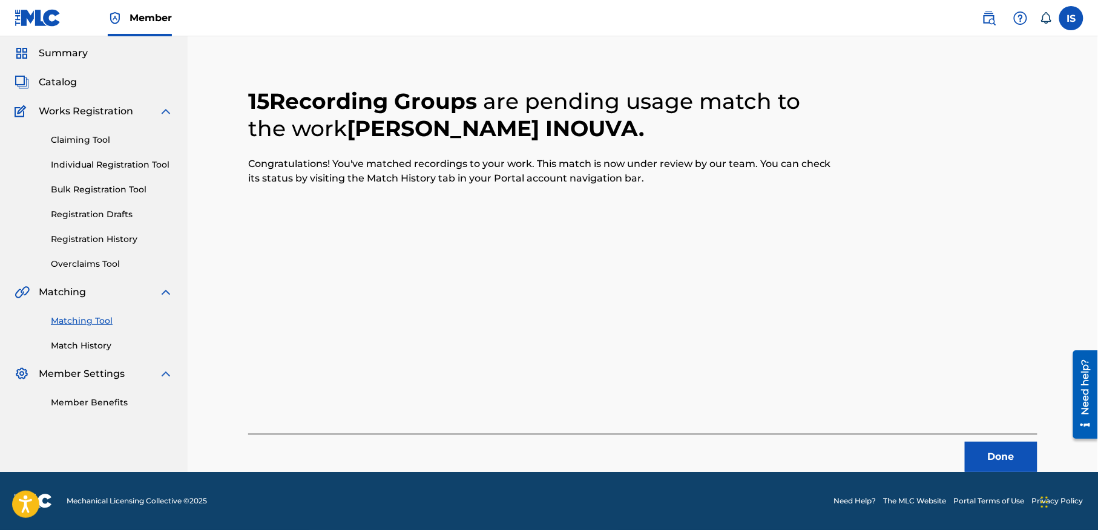
scroll to position [38, 0]
click at [989, 451] on button "Done" at bounding box center [1001, 458] width 73 height 30
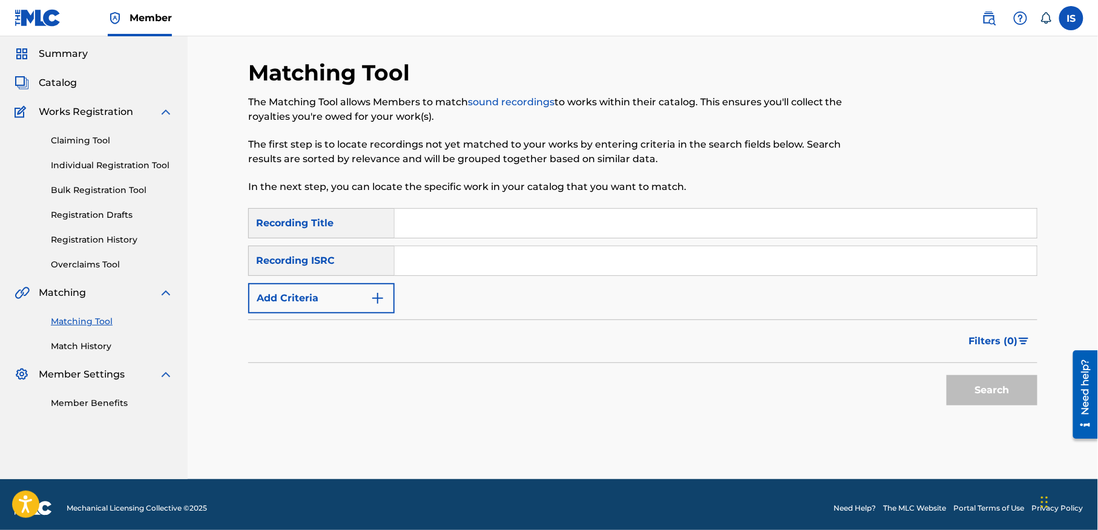
click at [993, 454] on div "Matching Tool The Matching Tool allows Members to match sound recordings to wor…" at bounding box center [642, 269] width 789 height 420
click at [645, 229] on input "Search Form" at bounding box center [716, 223] width 642 height 29
paste input "ZAAMA ZAAMA"
type input "ZAAMA ZAAMA"
click at [309, 297] on button "Add Criteria" at bounding box center [321, 298] width 147 height 30
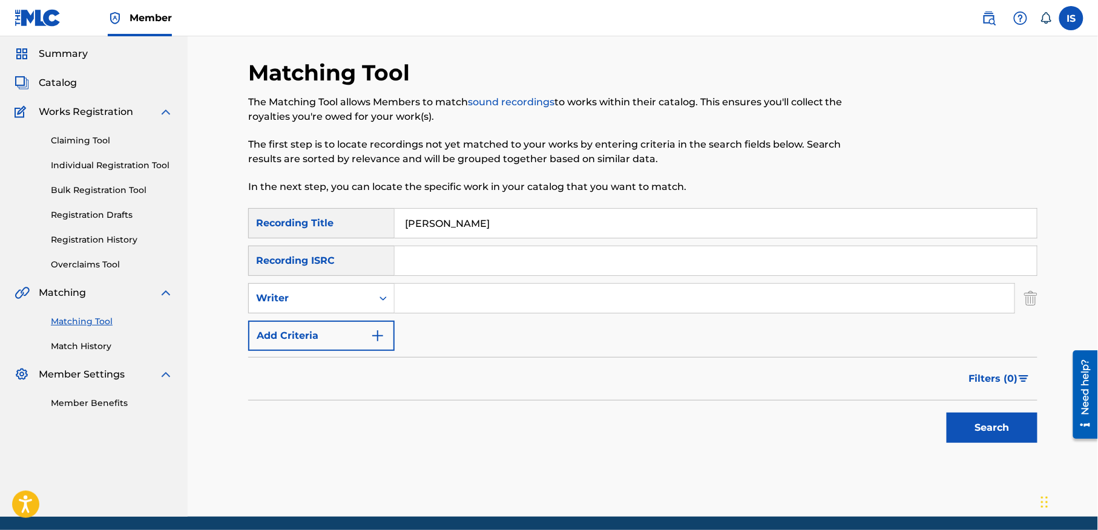
click at [402, 303] on input "Search Form" at bounding box center [705, 298] width 620 height 29
click at [332, 300] on div "Writer" at bounding box center [310, 298] width 109 height 15
click at [321, 332] on div "Recording Artist" at bounding box center [321, 329] width 145 height 30
click at [437, 306] on input "Search Form" at bounding box center [705, 298] width 620 height 29
type input "takfarinas"
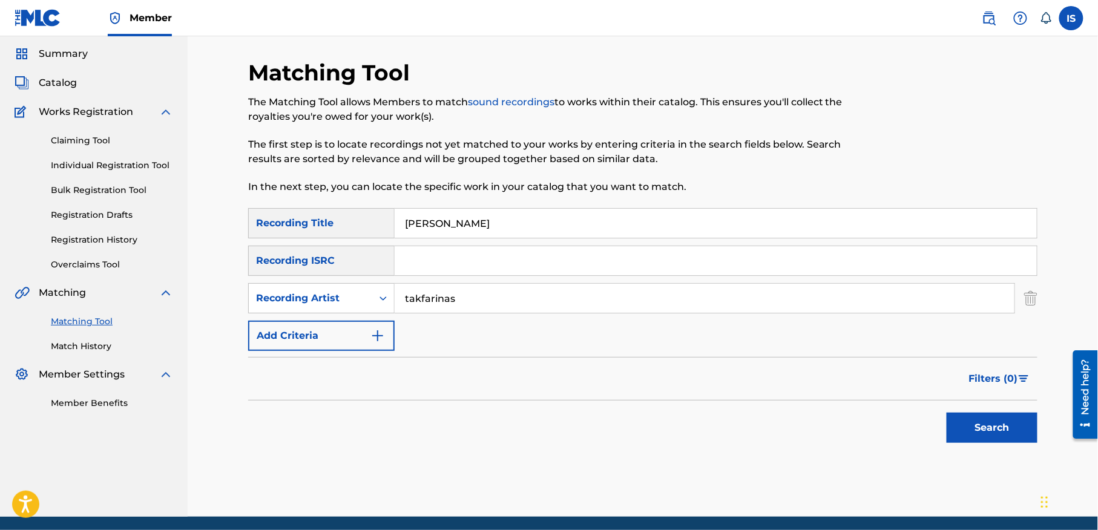
click at [947, 413] on button "Search" at bounding box center [992, 428] width 91 height 30
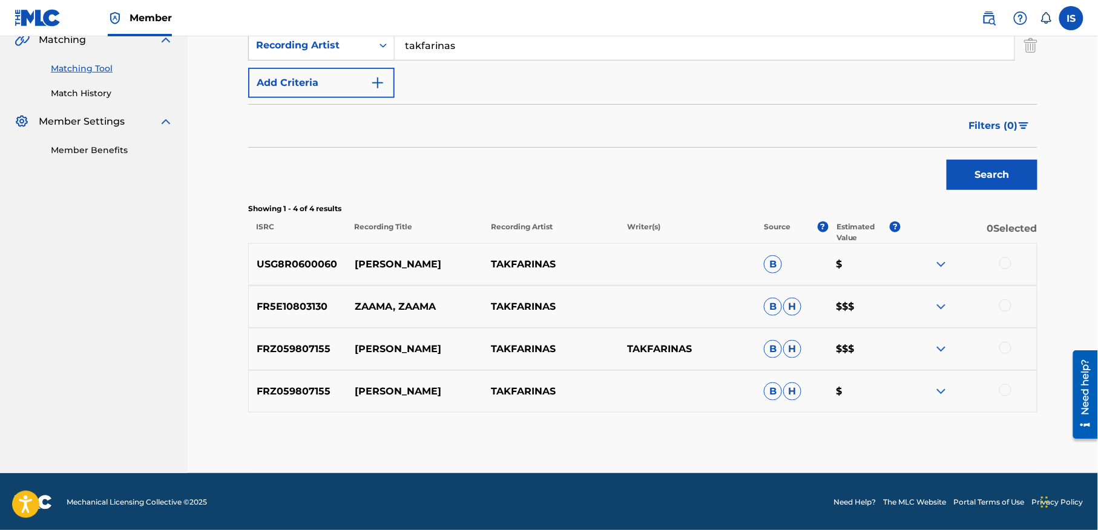
scroll to position [292, 0]
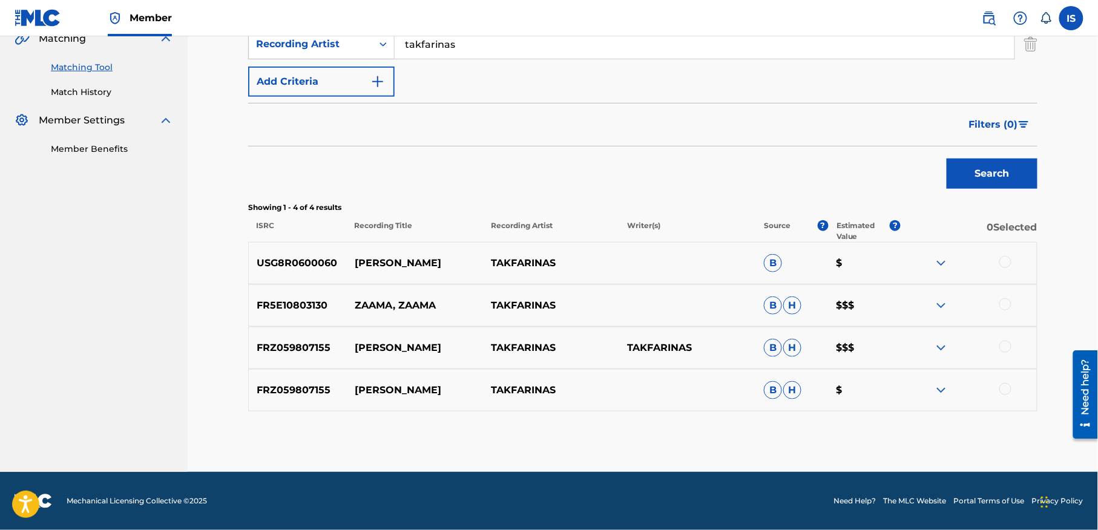
click at [1003, 262] on div at bounding box center [1005, 262] width 12 height 12
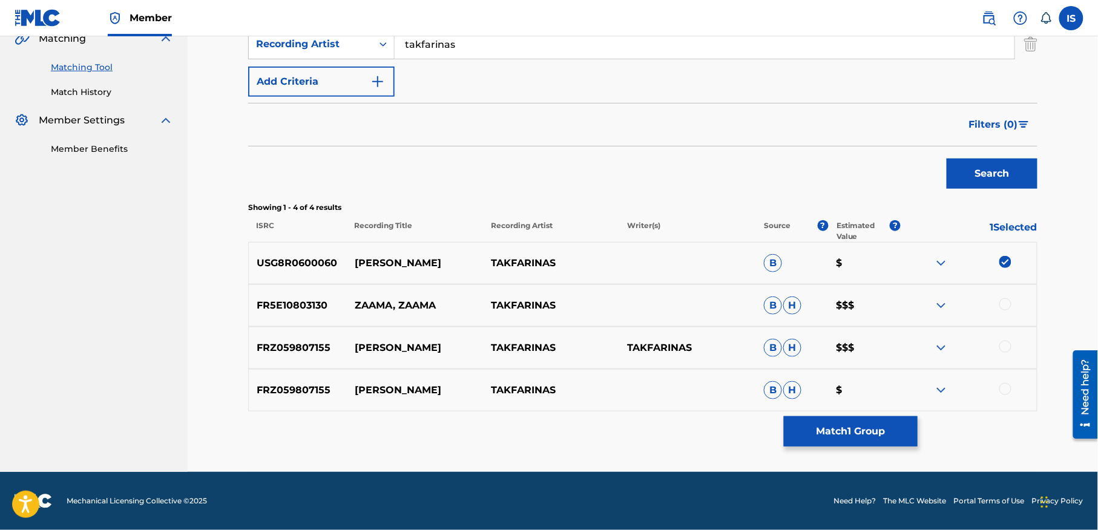
click at [1006, 306] on div at bounding box center [1005, 304] width 12 height 12
click at [999, 346] on div at bounding box center [1005, 347] width 12 height 12
click at [1004, 385] on div at bounding box center [1005, 389] width 12 height 12
click at [873, 412] on div "Matching Tool The Matching Tool allows Members to match sound recordings to wor…" at bounding box center [642, 138] width 789 height 667
click at [862, 432] on button "Match 4 Groups" at bounding box center [851, 431] width 134 height 30
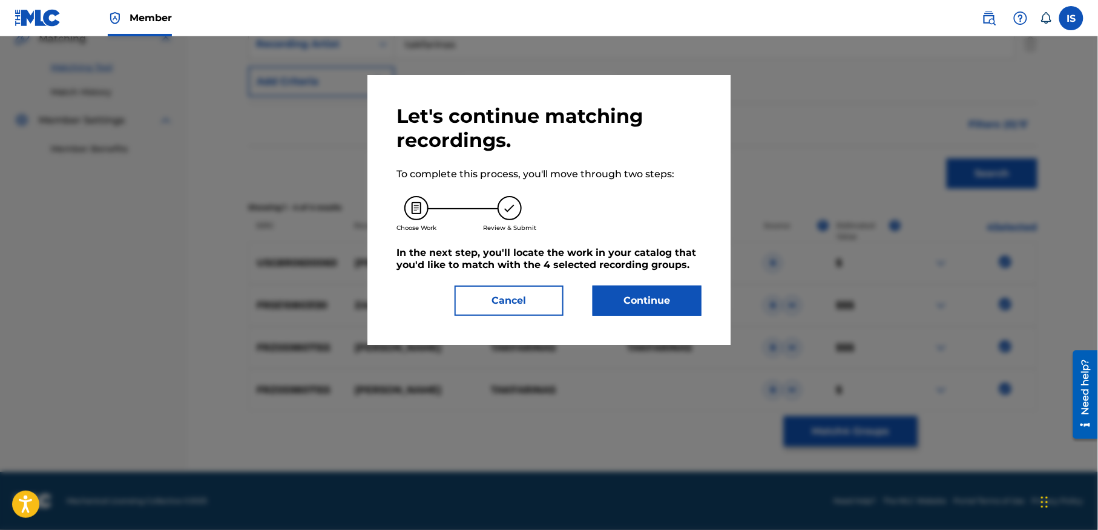
click at [640, 297] on button "Continue" at bounding box center [647, 301] width 109 height 30
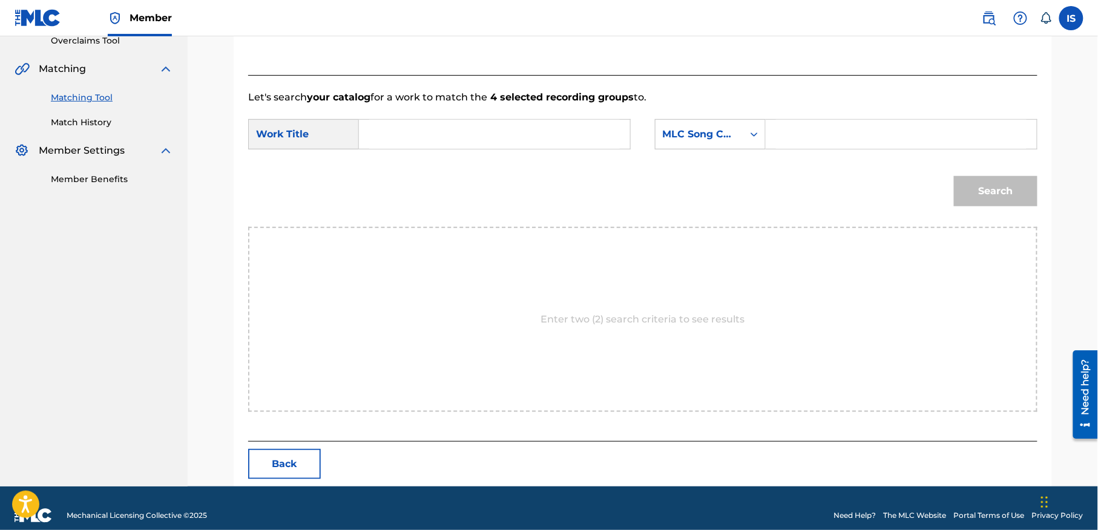
scroll to position [277, 0]
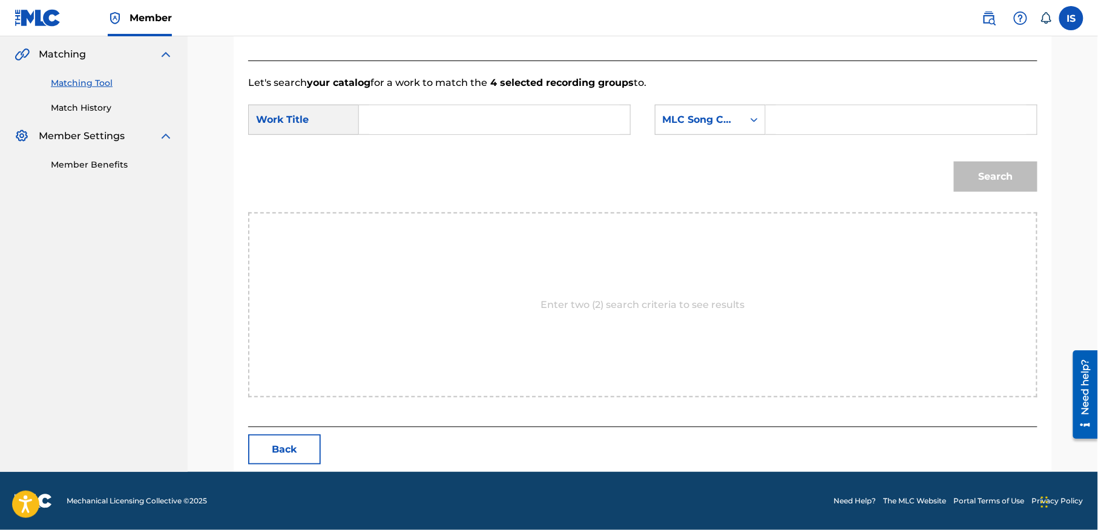
click at [461, 112] on input "Search Form" at bounding box center [494, 119] width 251 height 29
paste input "ZAAMA ZAAMA"
type input "ZAAMA ZAAMA"
click at [745, 125] on div "Search Form" at bounding box center [754, 120] width 22 height 22
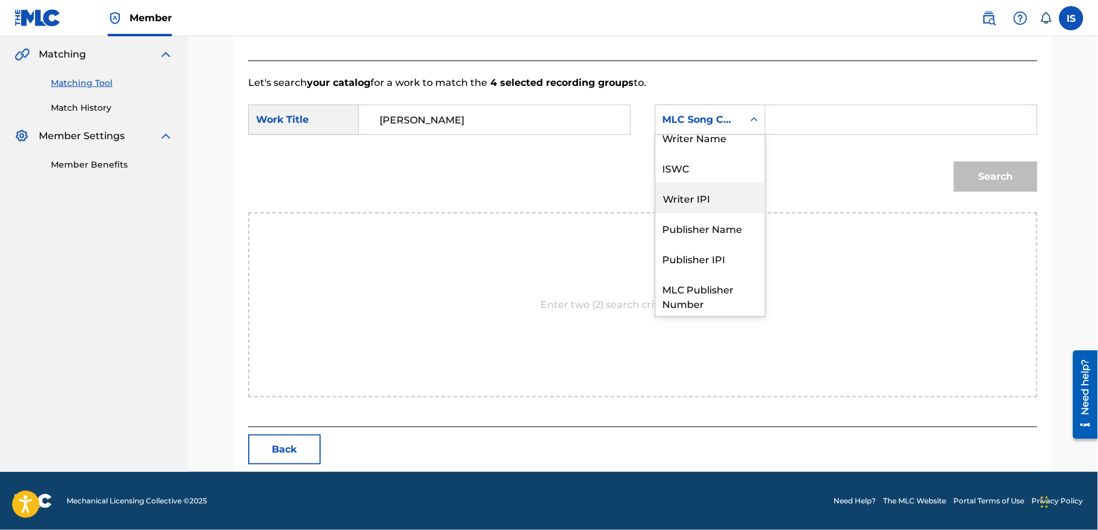
scroll to position [0, 0]
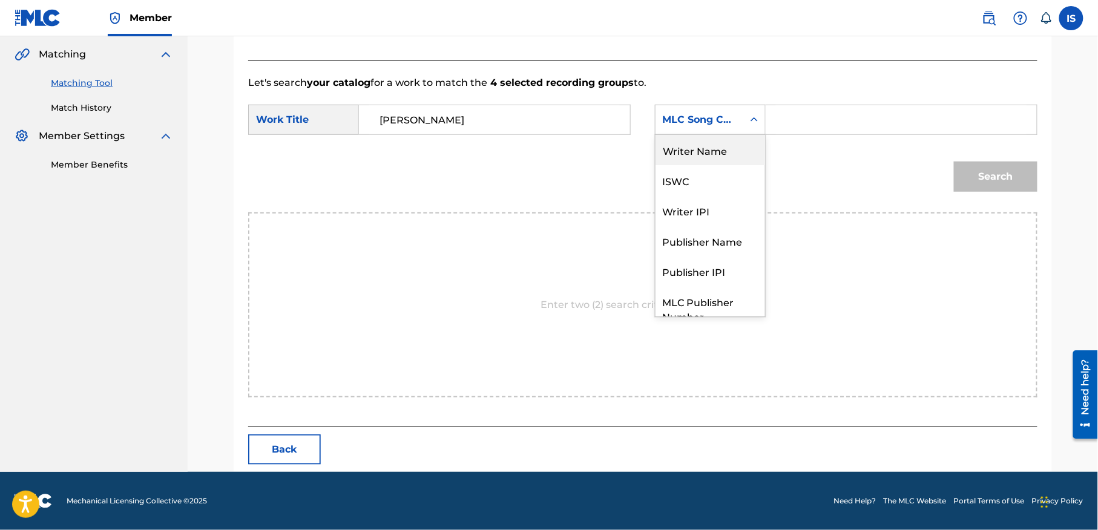
click at [732, 150] on div "Writer Name" at bounding box center [711, 150] width 110 height 30
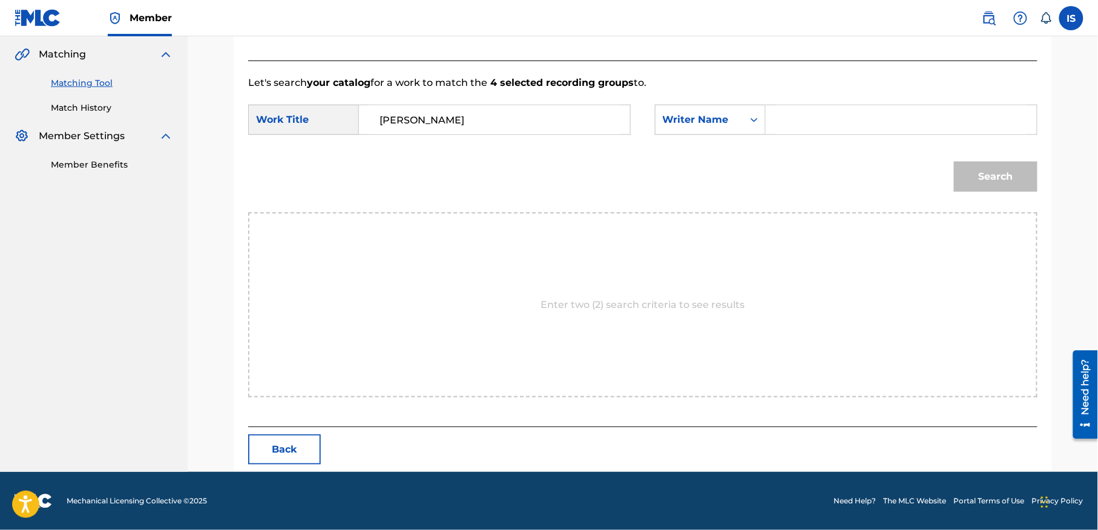
click at [827, 117] on input "Search Form" at bounding box center [901, 119] width 251 height 29
click at [954, 162] on button "Search" at bounding box center [996, 177] width 84 height 30
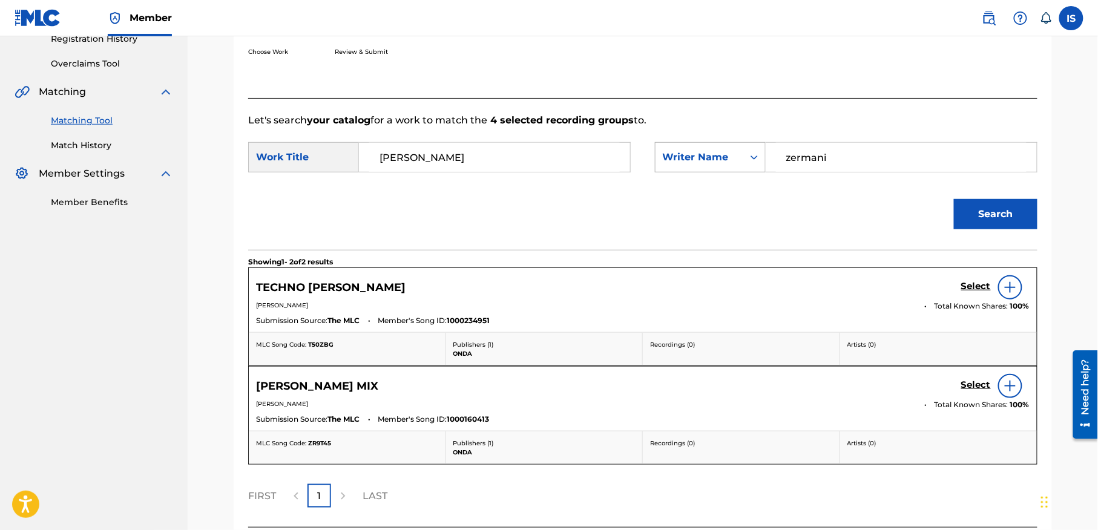
scroll to position [214, 0]
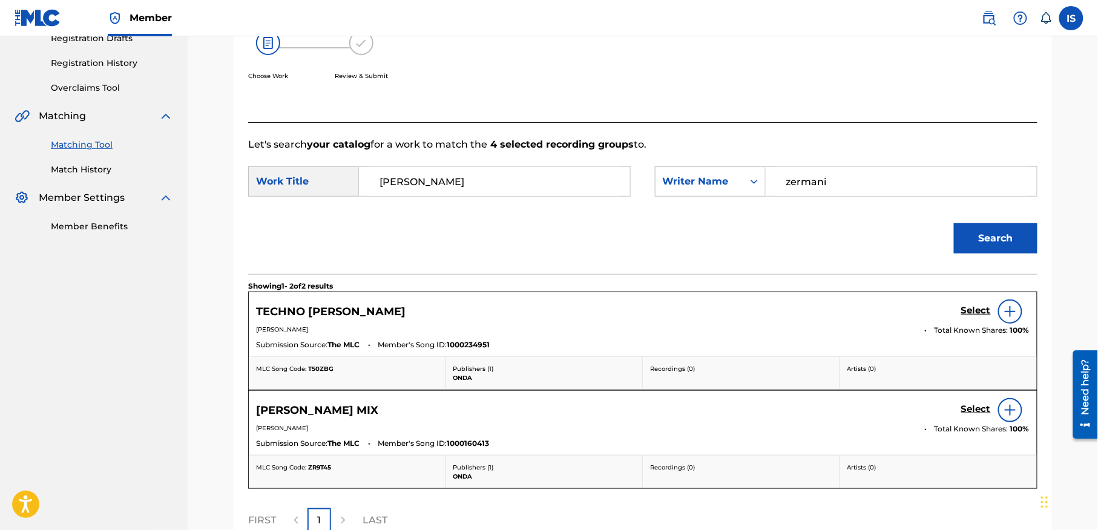
click at [490, 171] on input "ZAAMA ZAAMA" at bounding box center [494, 181] width 251 height 29
click at [557, 73] on div "Choose Work Review & Submit" at bounding box center [552, 62] width 608 height 92
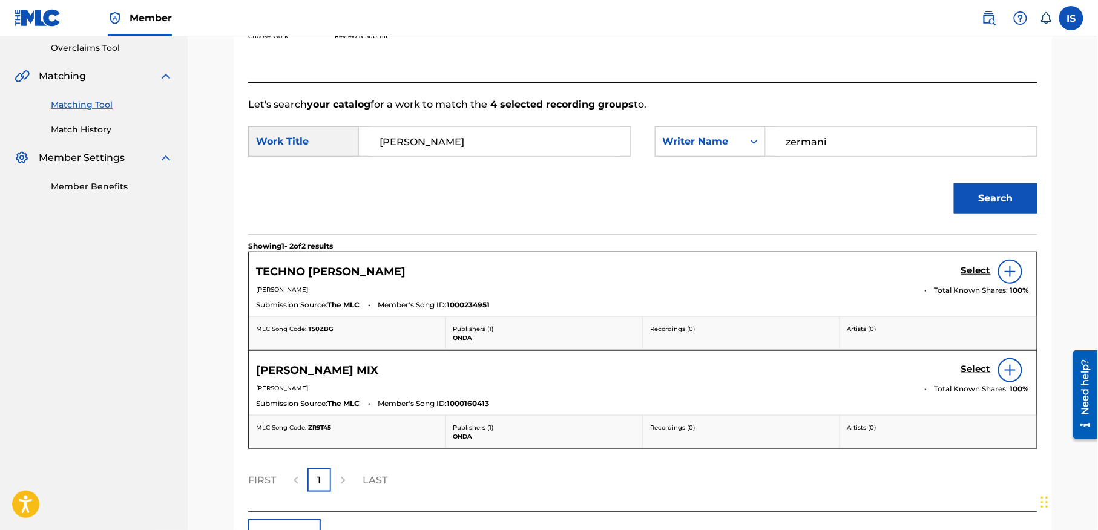
scroll to position [253, 0]
click at [432, 146] on input "ZAAMA ZAAMA" at bounding box center [494, 142] width 251 height 29
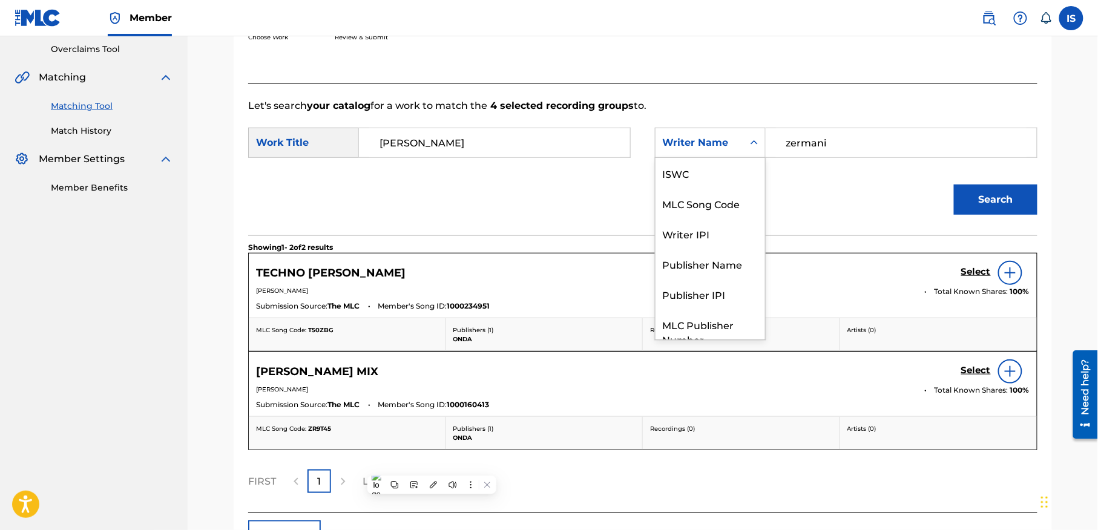
click at [715, 139] on div "Writer Name" at bounding box center [699, 143] width 73 height 15
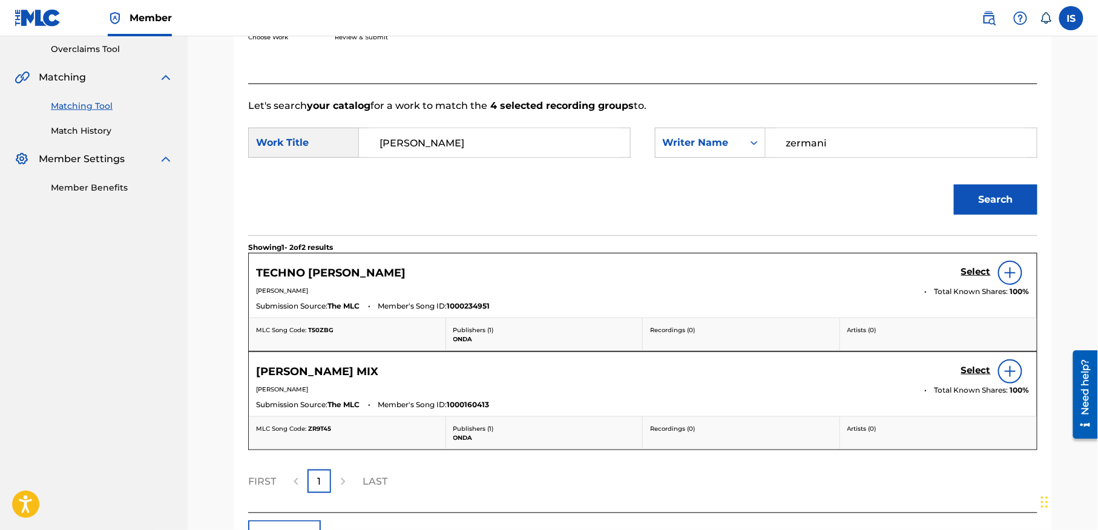
click at [826, 143] on input "zermani" at bounding box center [901, 142] width 251 height 29
paste input "11746825"
type input "11746825"
click at [720, 142] on div "Writer Name" at bounding box center [699, 143] width 73 height 15
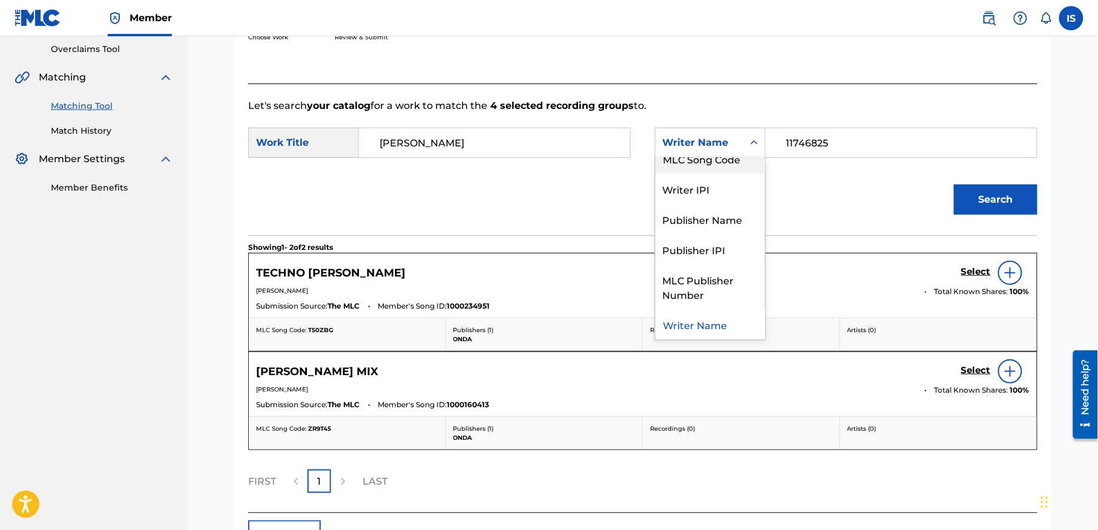
click at [728, 168] on div "MLC Song Code" at bounding box center [711, 158] width 110 height 30
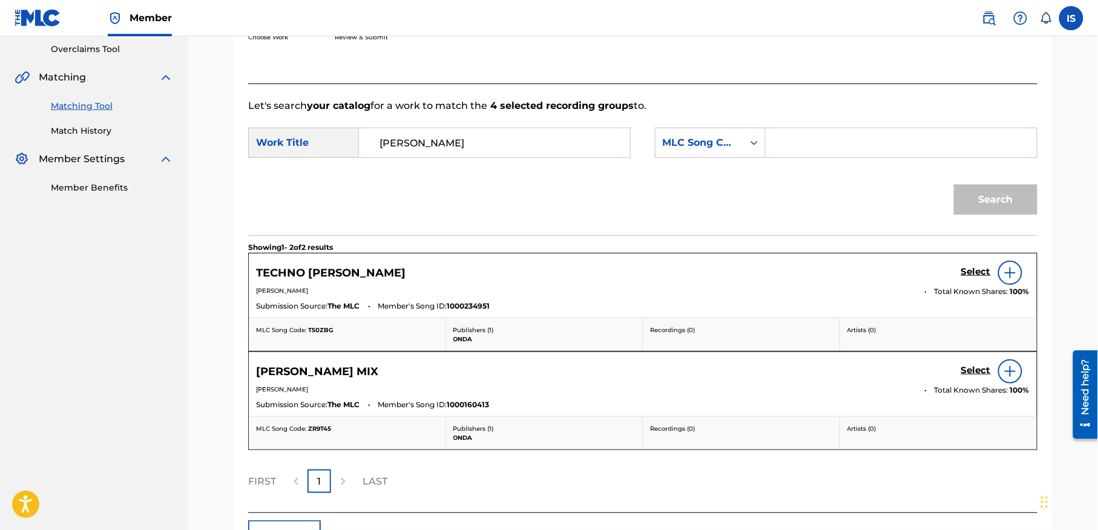
click at [897, 154] on input "Search Form" at bounding box center [901, 142] width 251 height 29
paste input "11746825"
type input "11746825"
click at [986, 185] on button "Search" at bounding box center [996, 200] width 84 height 30
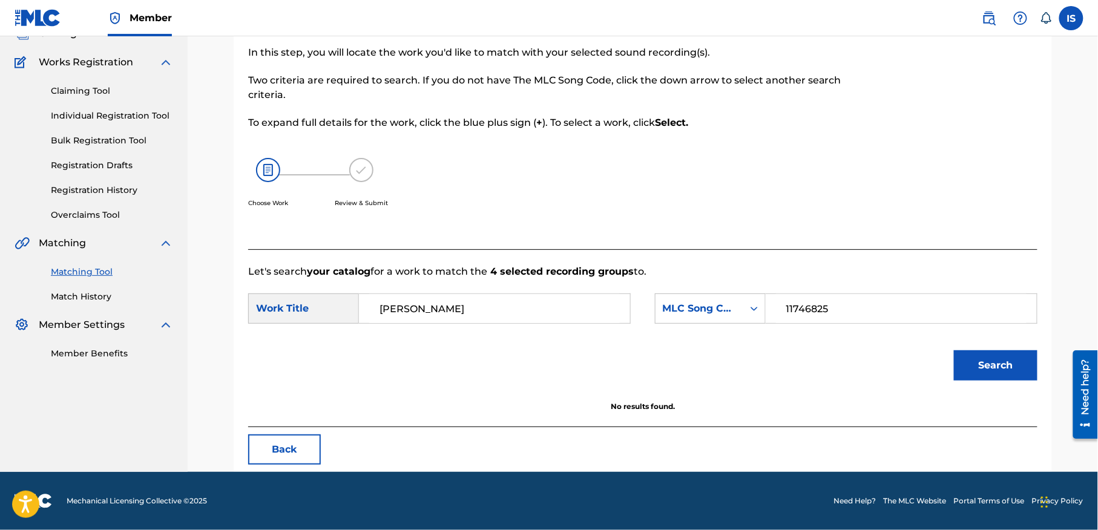
scroll to position [88, 0]
drag, startPoint x: 493, startPoint y: 303, endPoint x: 203, endPoint y: 285, distance: 290.0
click at [203, 285] on div "Match Usage - Select Work In this step, you will locate the work you'd like to …" at bounding box center [643, 210] width 910 height 523
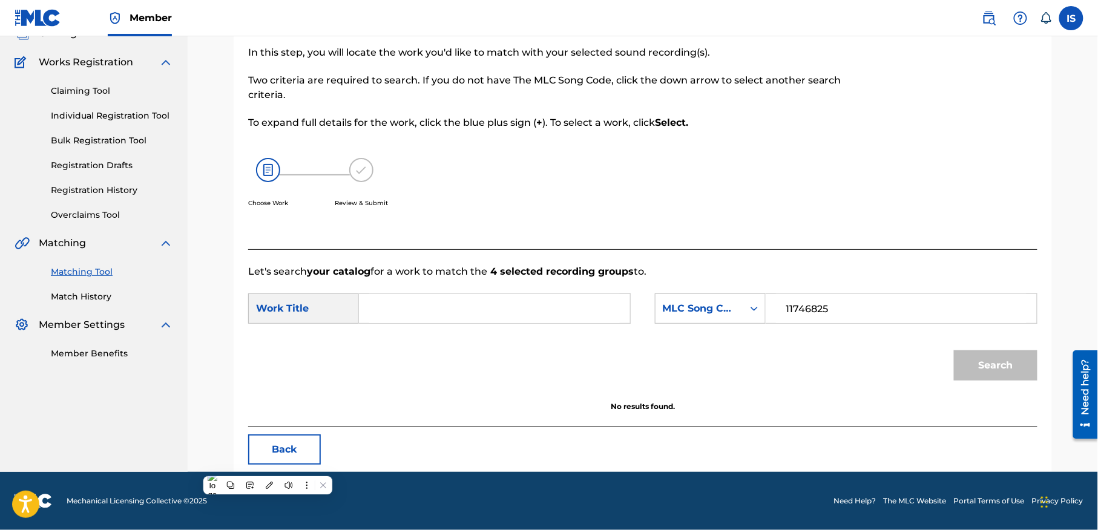
click at [294, 305] on div "Work Title" at bounding box center [303, 309] width 111 height 30
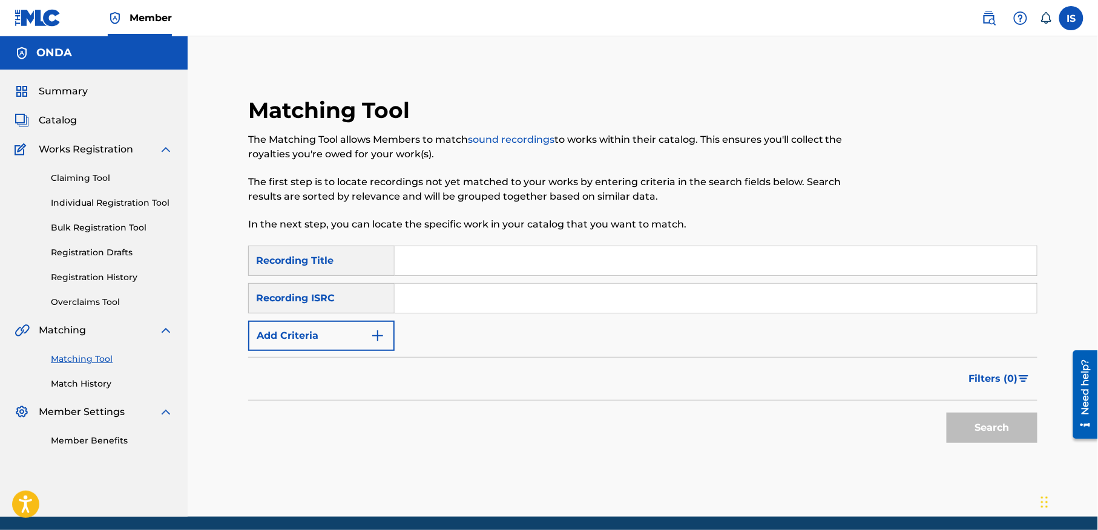
click at [109, 284] on link "Registration History" at bounding box center [112, 277] width 122 height 13
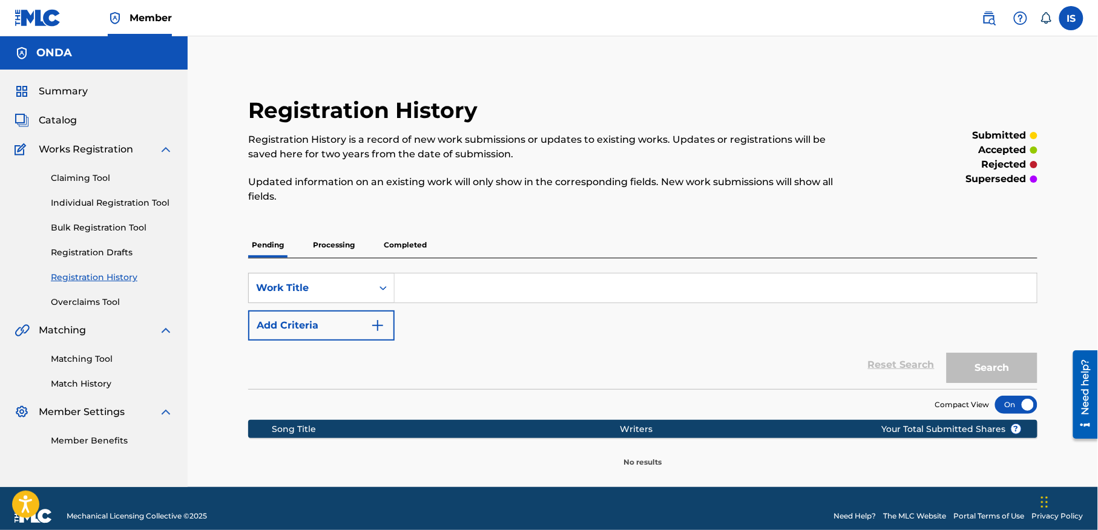
scroll to position [15, 0]
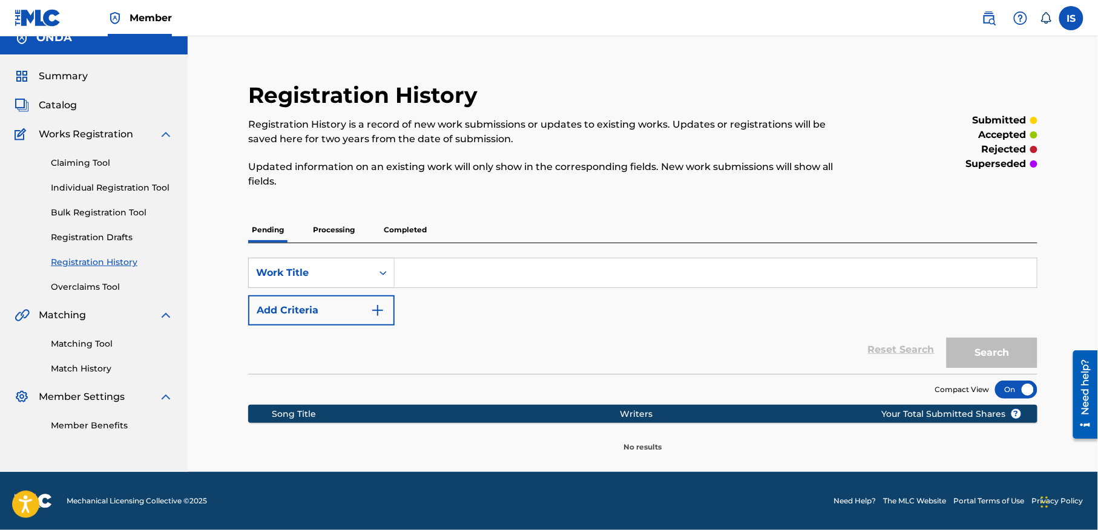
click at [409, 229] on p "Completed" at bounding box center [405, 229] width 50 height 25
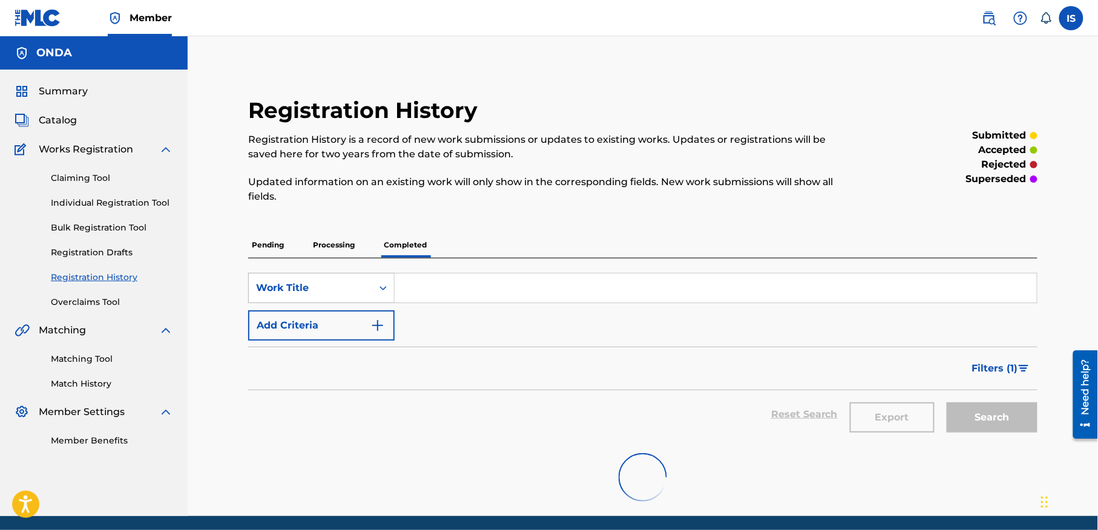
click at [355, 289] on div "Work Title" at bounding box center [310, 288] width 109 height 15
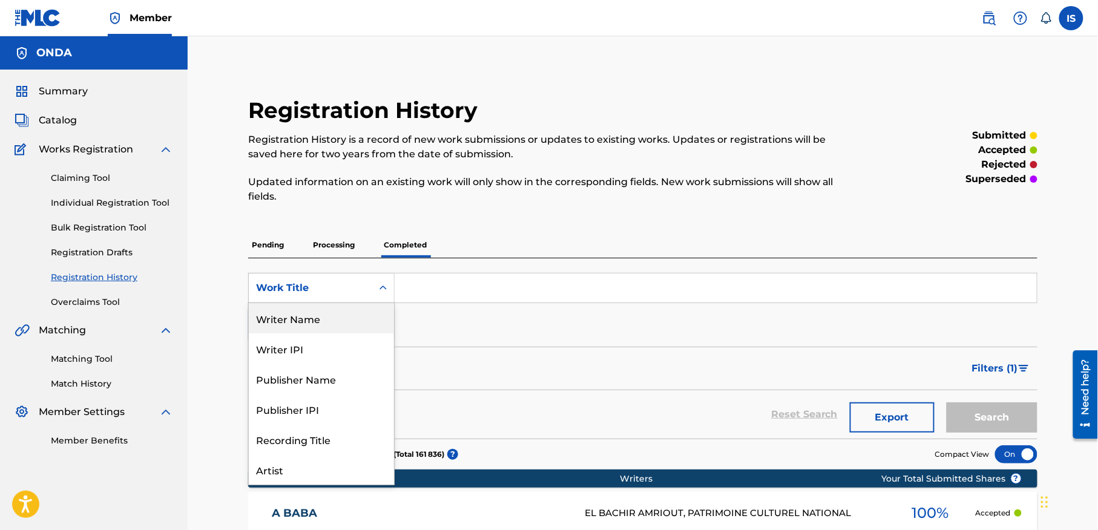
click at [338, 323] on div "Writer Name" at bounding box center [321, 318] width 145 height 30
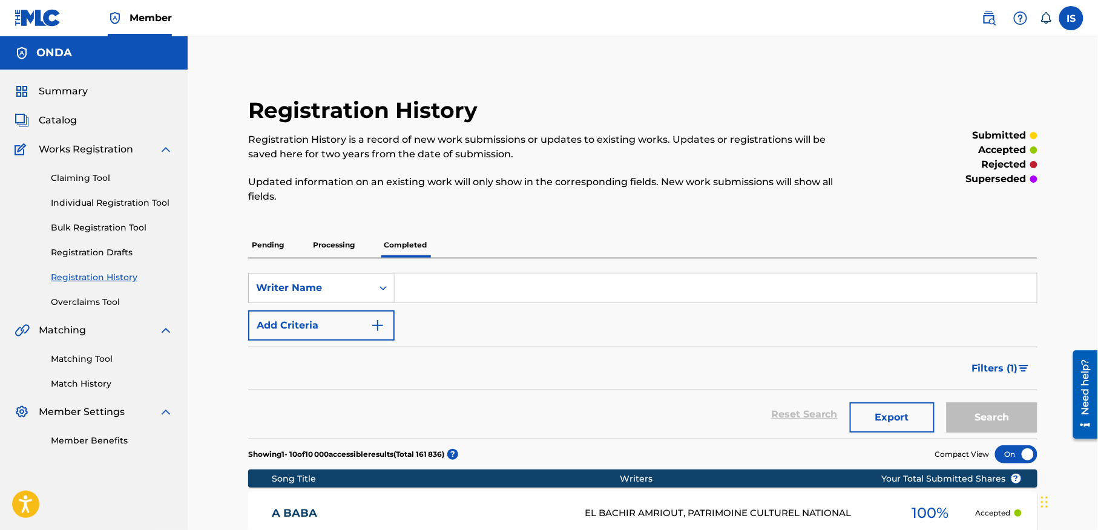
click at [432, 294] on input "Search Form" at bounding box center [716, 288] width 642 height 29
click at [947, 403] on button "Search" at bounding box center [992, 418] width 91 height 30
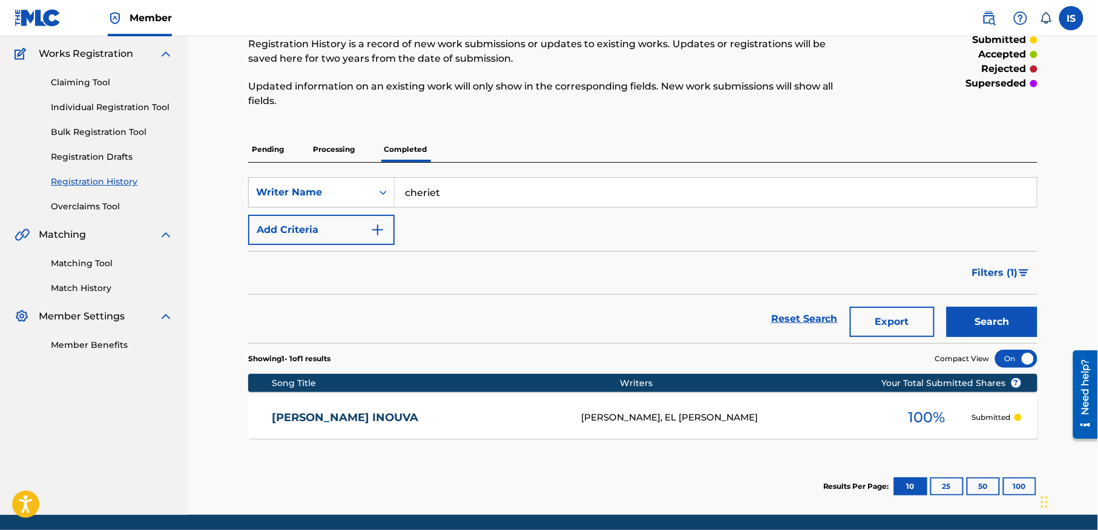
scroll to position [139, 0]
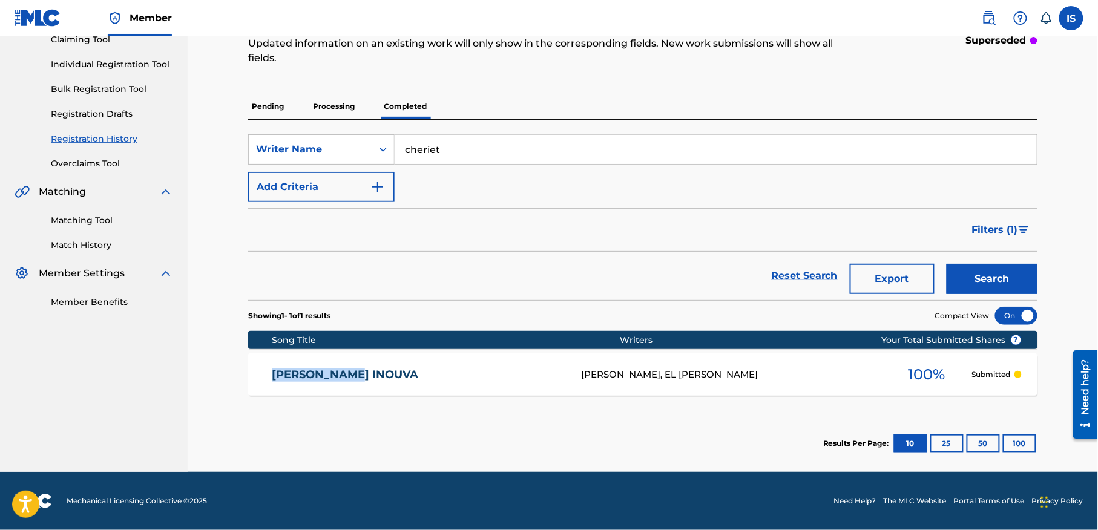
drag, startPoint x: 237, startPoint y: 373, endPoint x: 390, endPoint y: 369, distance: 153.2
click at [390, 369] on div "Registration History Registration History is a record of new work submissions o…" at bounding box center [643, 215] width 818 height 514
copy link "[PERSON_NAME] INOUVA"
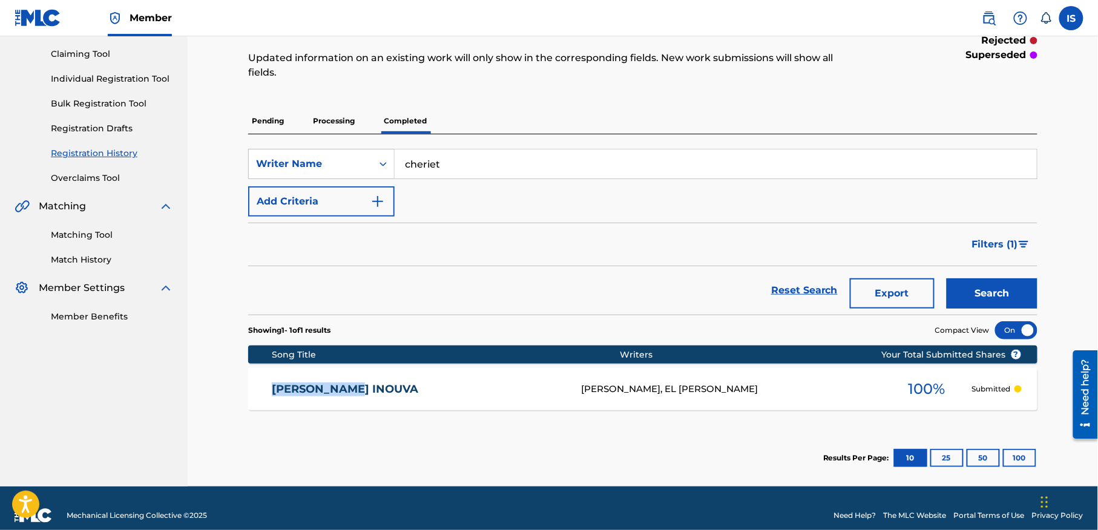
scroll to position [125, 0]
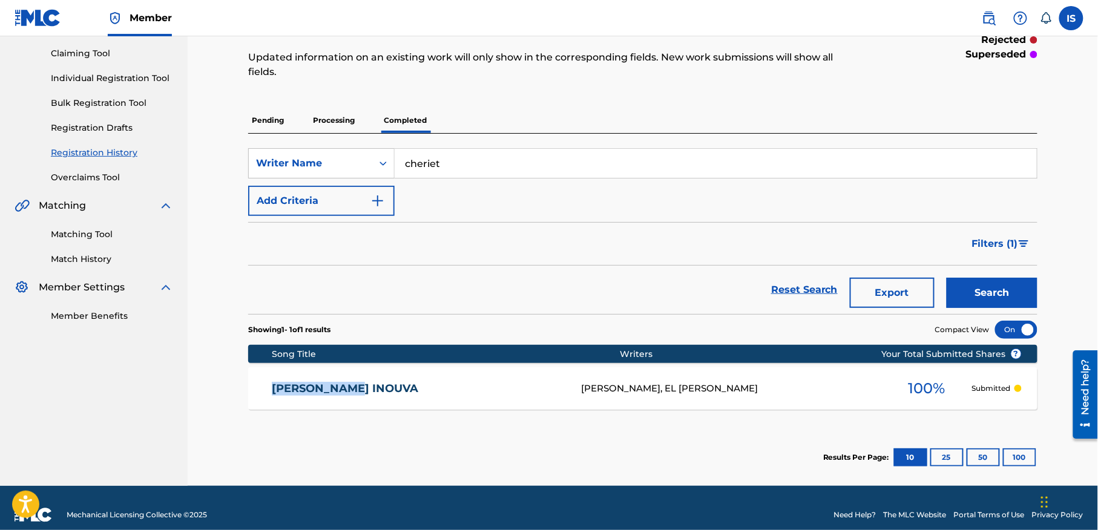
click at [436, 167] on input "cheriet" at bounding box center [716, 163] width 642 height 29
type input "benhamadouche"
click at [947, 278] on button "Search" at bounding box center [992, 293] width 91 height 30
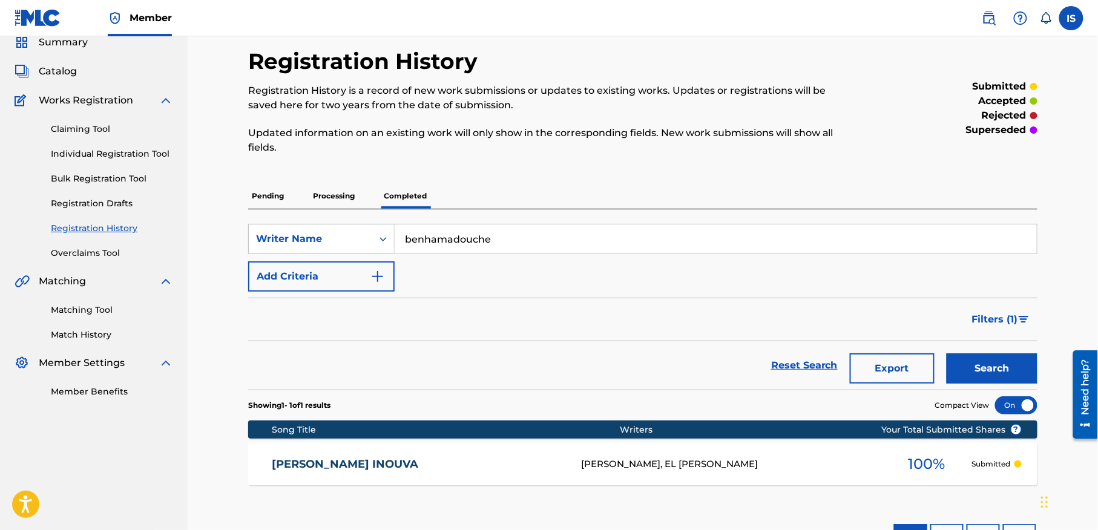
scroll to position [37, 0]
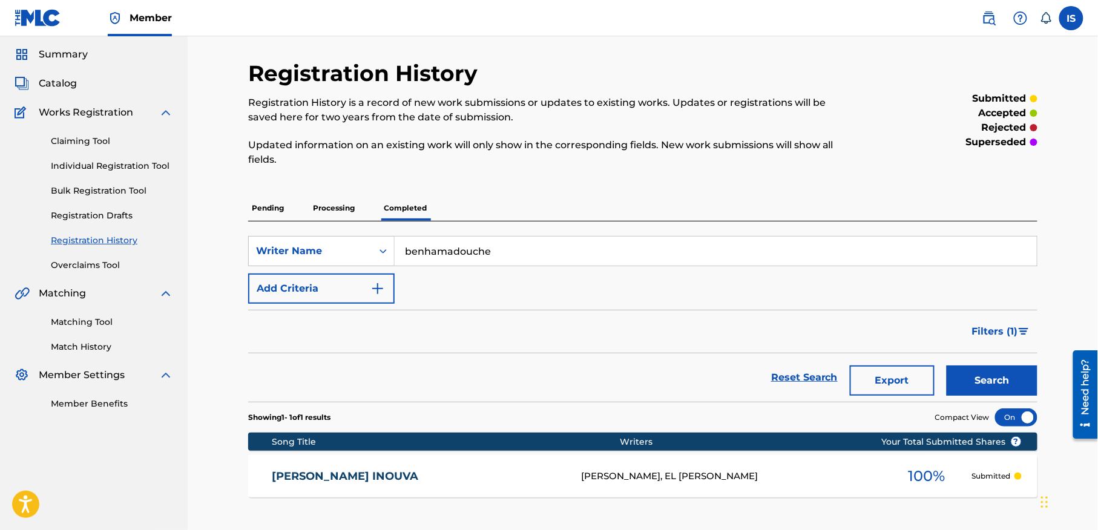
click at [327, 211] on p "Processing" at bounding box center [333, 208] width 49 height 25
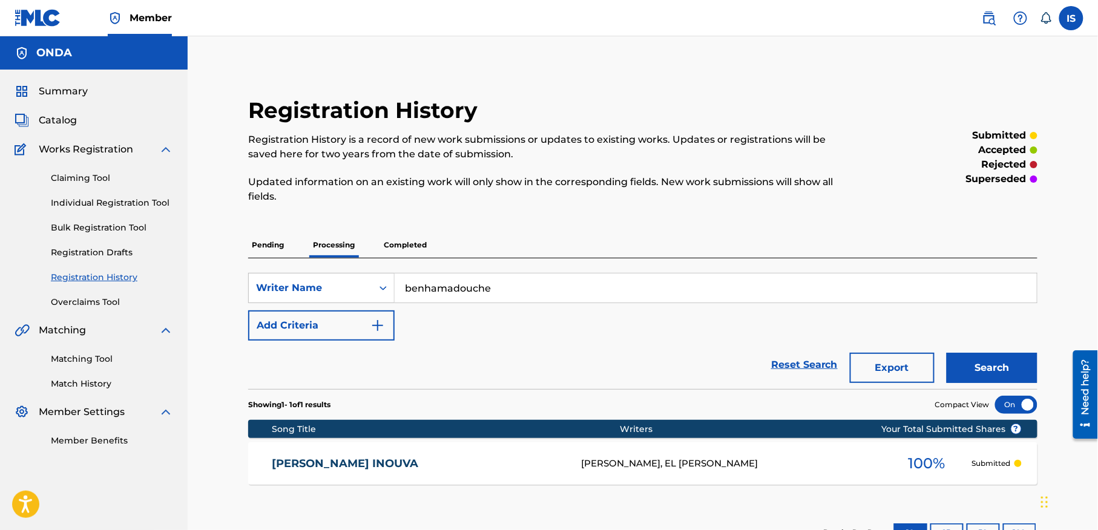
click at [409, 247] on p "Completed" at bounding box center [405, 244] width 50 height 25
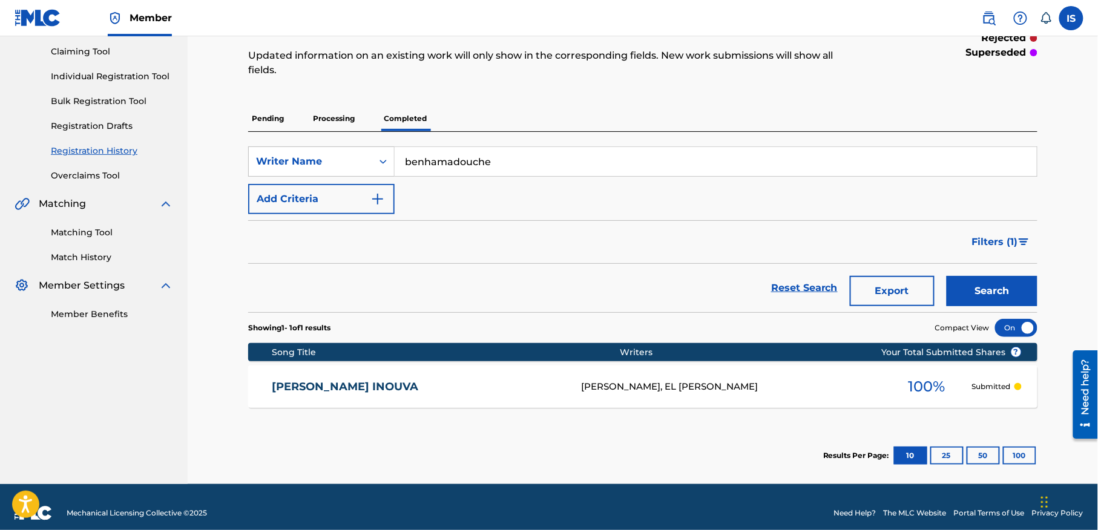
scroll to position [131, 0]
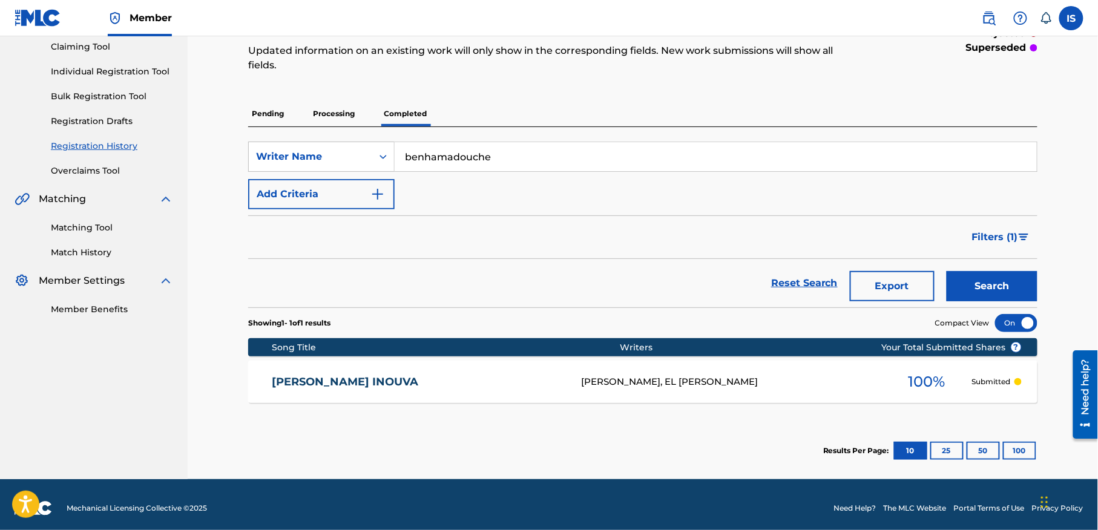
click at [507, 153] on input "benhamadouche" at bounding box center [716, 156] width 642 height 29
type input "zermani"
click at [947, 271] on button "Search" at bounding box center [992, 286] width 91 height 30
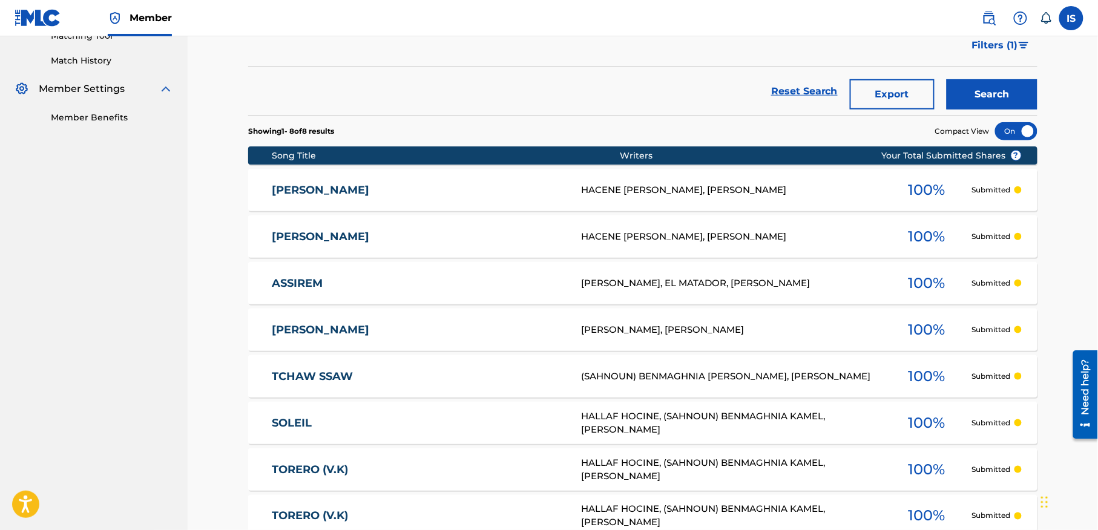
scroll to position [328, 0]
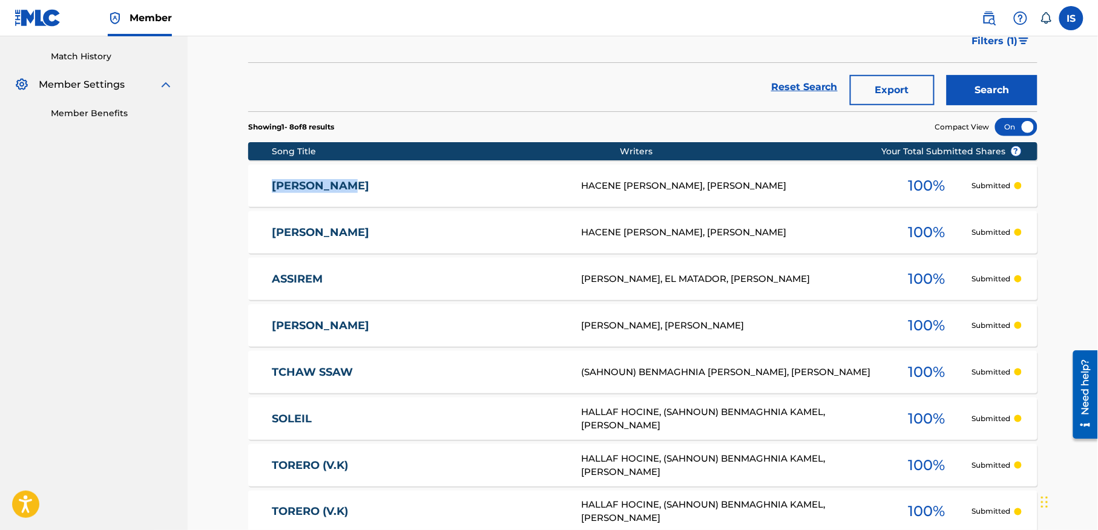
drag, startPoint x: 247, startPoint y: 186, endPoint x: 386, endPoint y: 179, distance: 138.8
click at [386, 179] on div "Registration History Registration History is a record of new work submissions o…" at bounding box center [643, 189] width 818 height 840
copy link "ZAAMA ZAAMA"
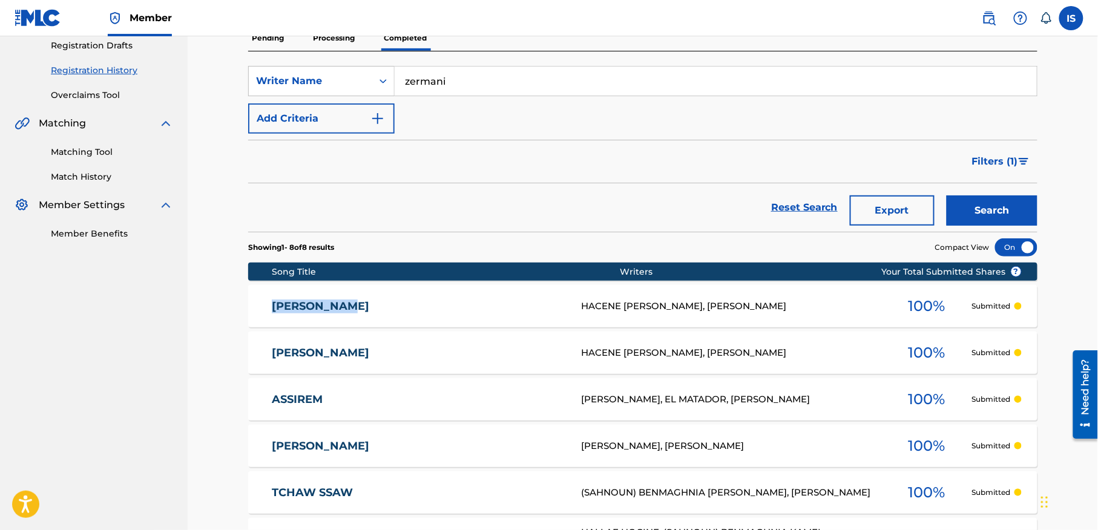
scroll to position [209, 0]
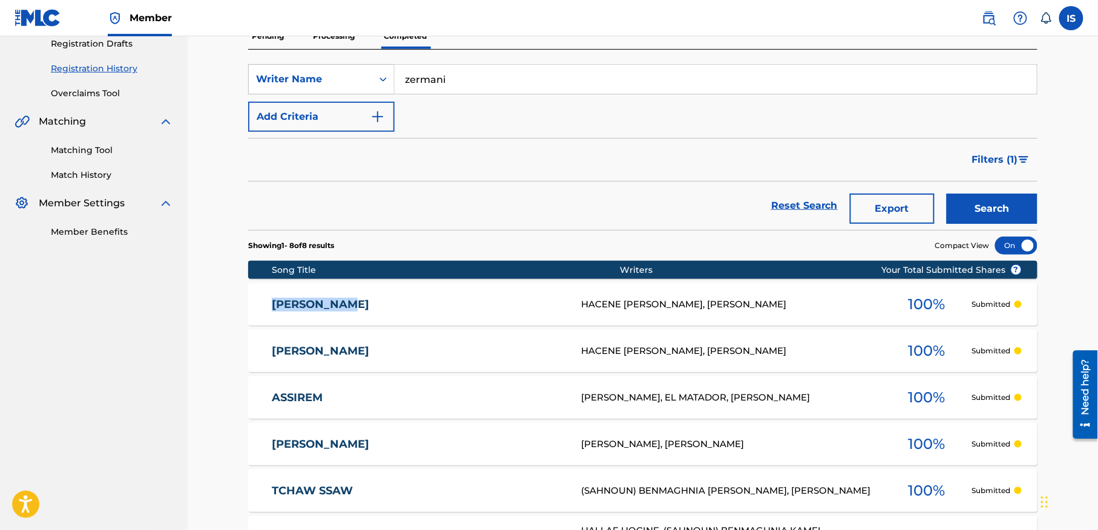
copy link "ZAAMA ZAAMA"
click at [493, 313] on div "ZAAMA ZAAMA HACENE ZERMANI, FARID AOUAMEUR, HACENE ZERMANI 100 % Submitted" at bounding box center [642, 304] width 789 height 42
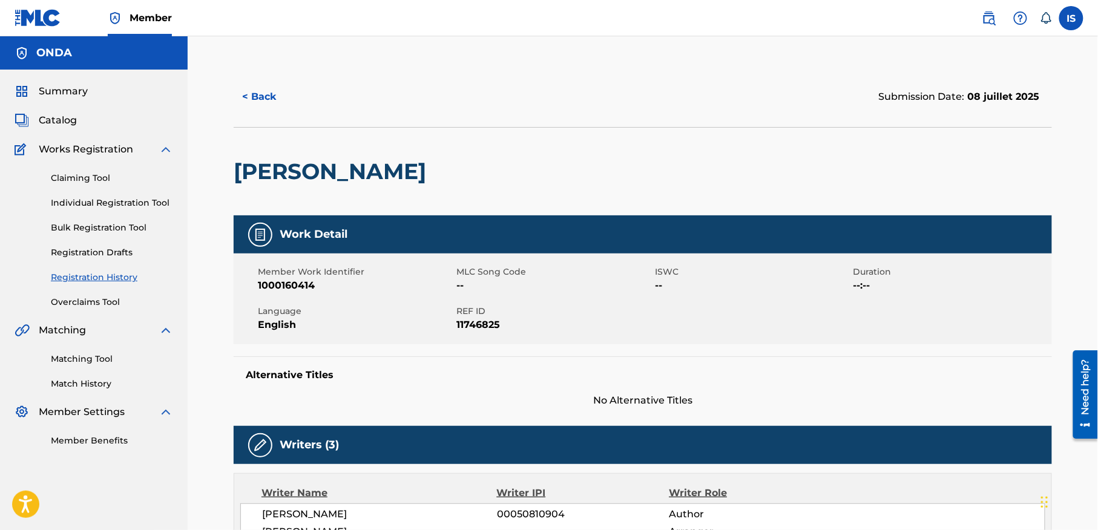
click at [479, 324] on span "11746825" at bounding box center [554, 325] width 196 height 15
copy span "11746825"
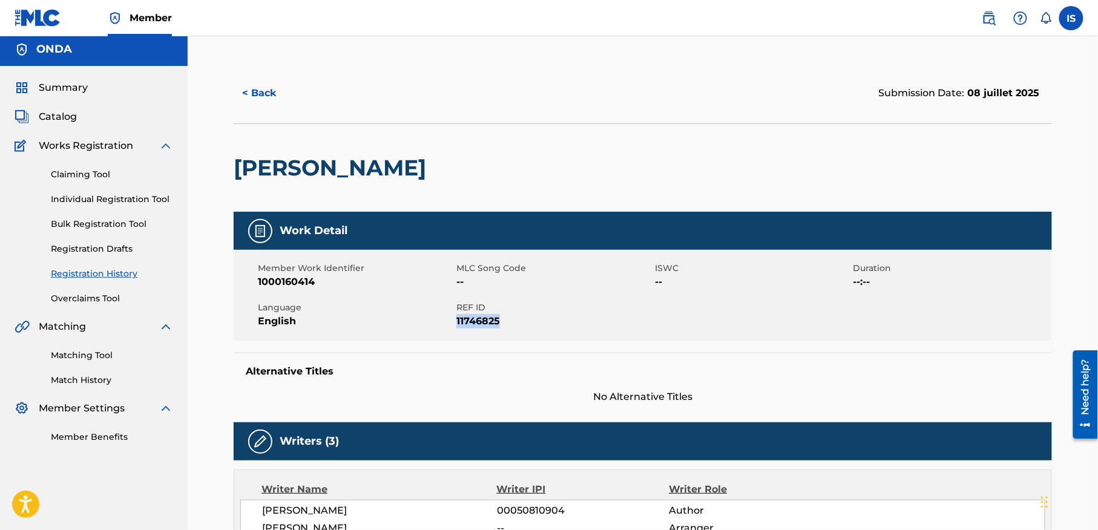
scroll to position [5, 0]
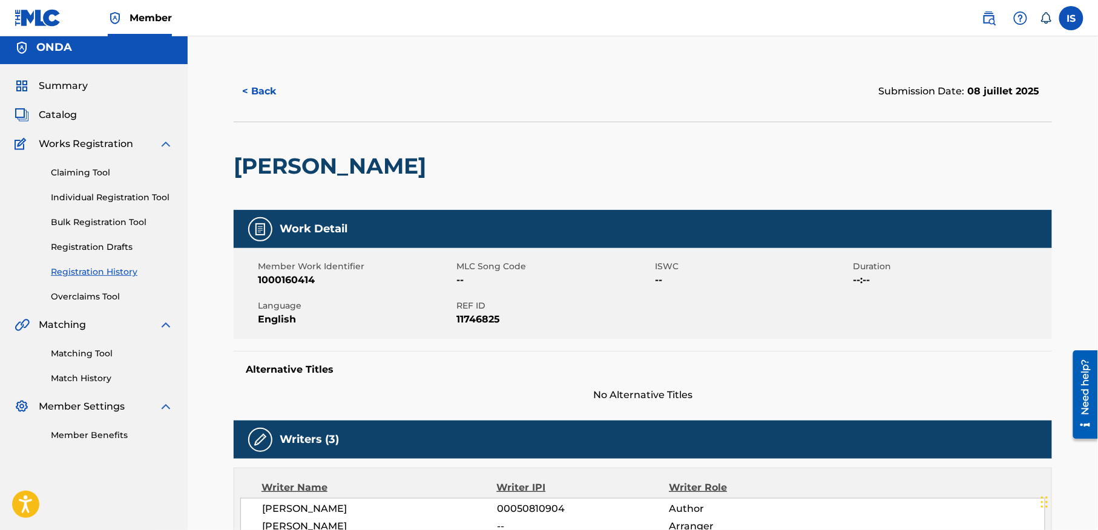
click at [300, 180] on div "ZAAMA ZAAMA" at bounding box center [333, 166] width 199 height 88
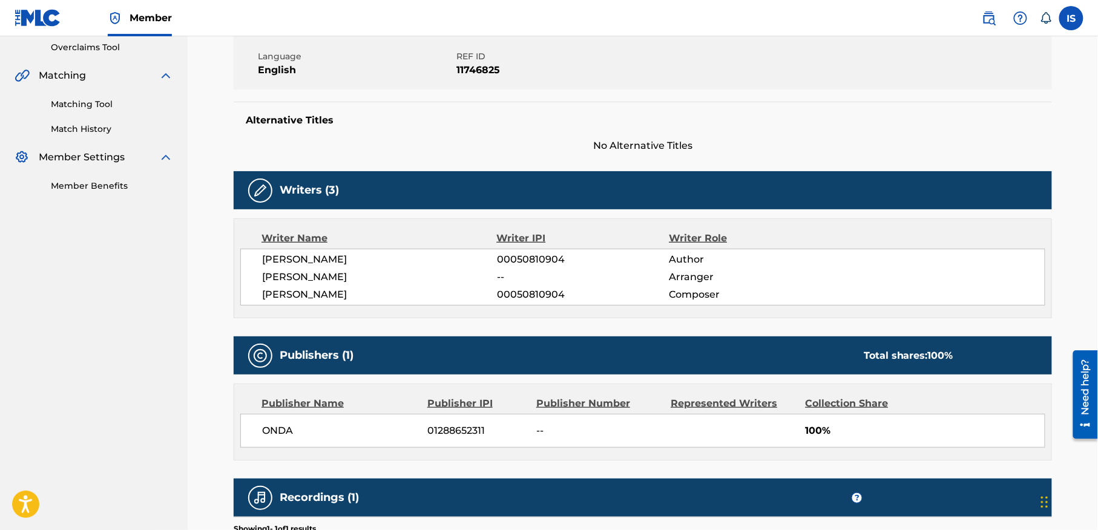
scroll to position [0, 0]
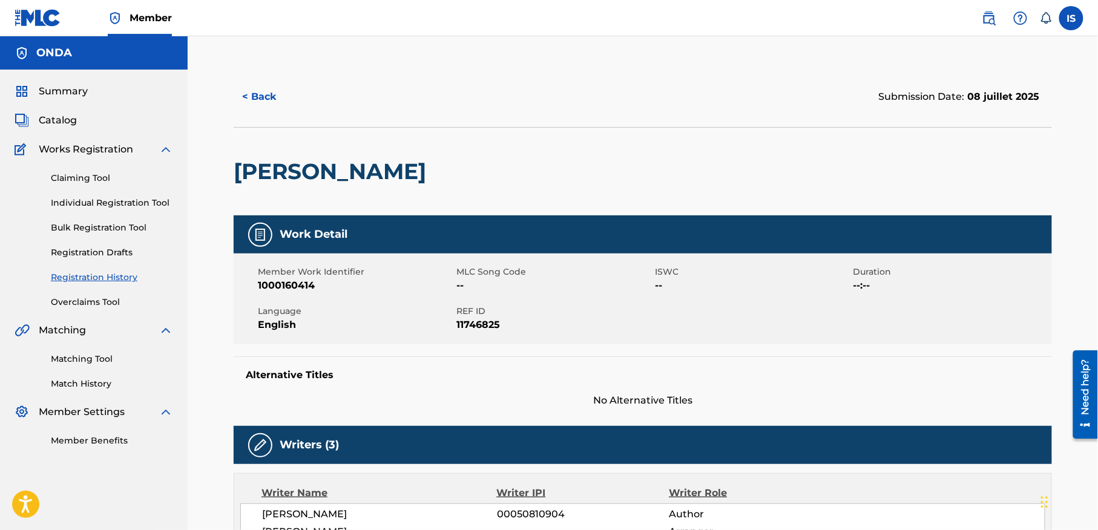
click at [264, 92] on button "< Back" at bounding box center [270, 97] width 73 height 30
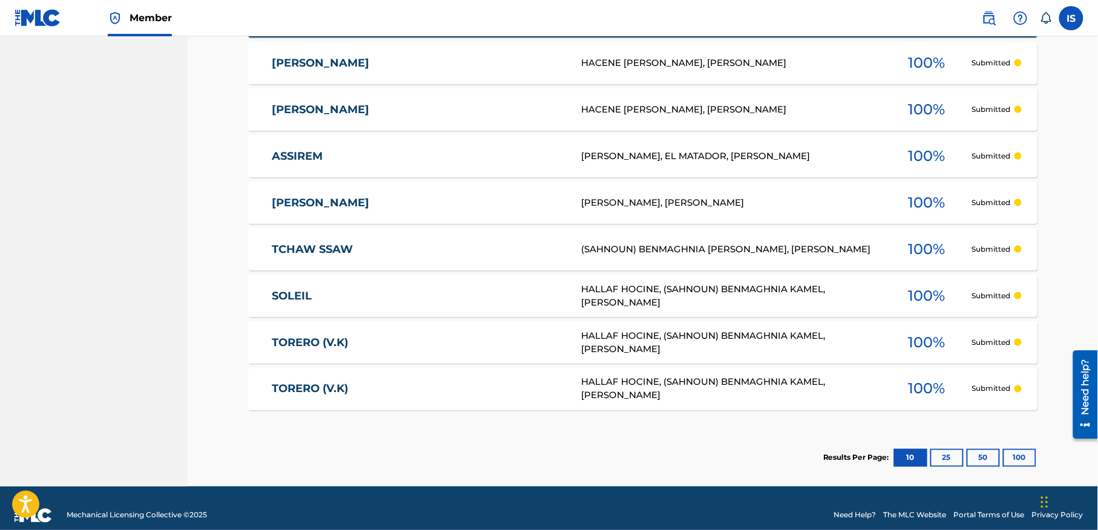
scroll to position [466, 0]
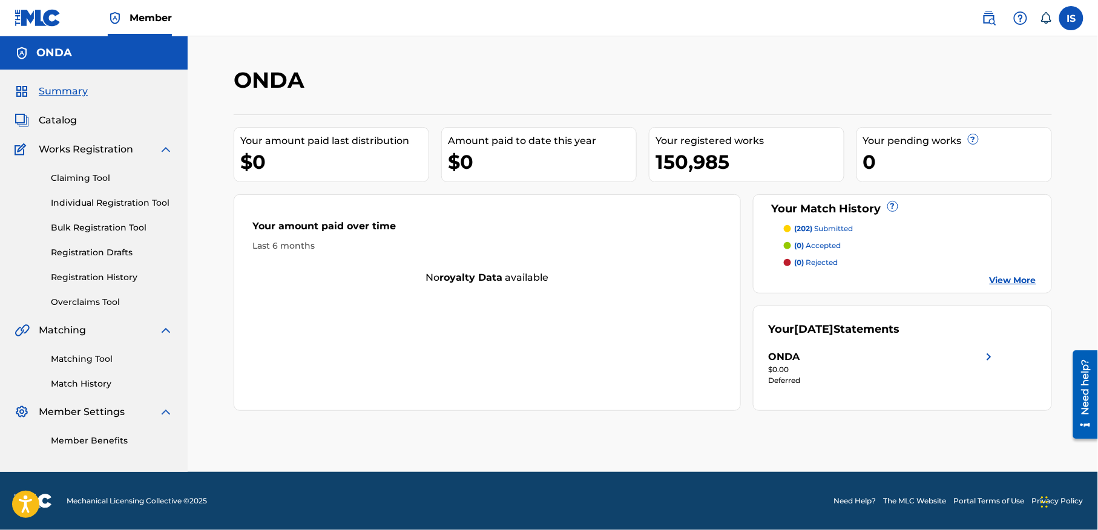
click at [817, 226] on p "(202) submitted" at bounding box center [824, 228] width 59 height 11
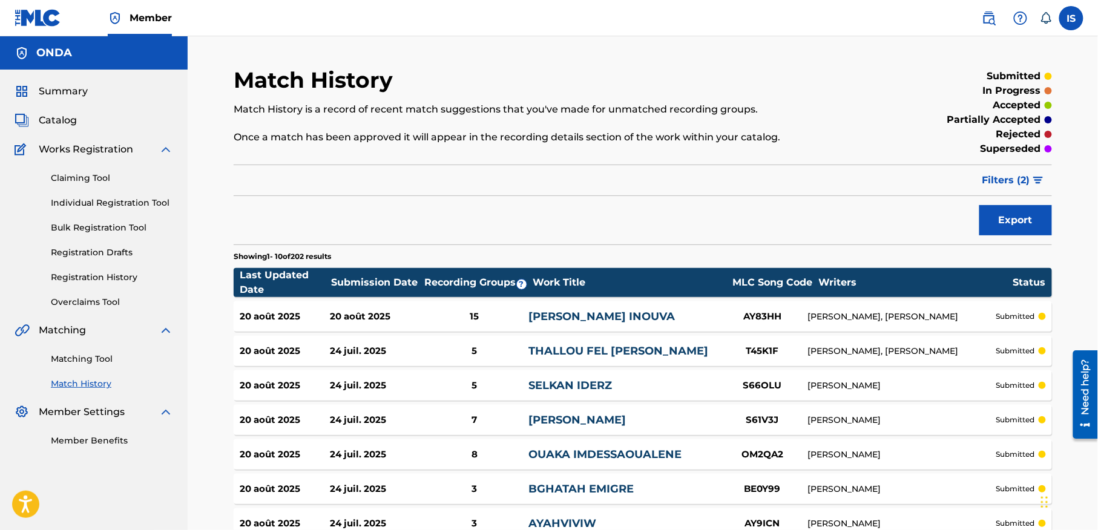
click at [1004, 182] on span "Filters ( 2 )" at bounding box center [1007, 180] width 48 height 15
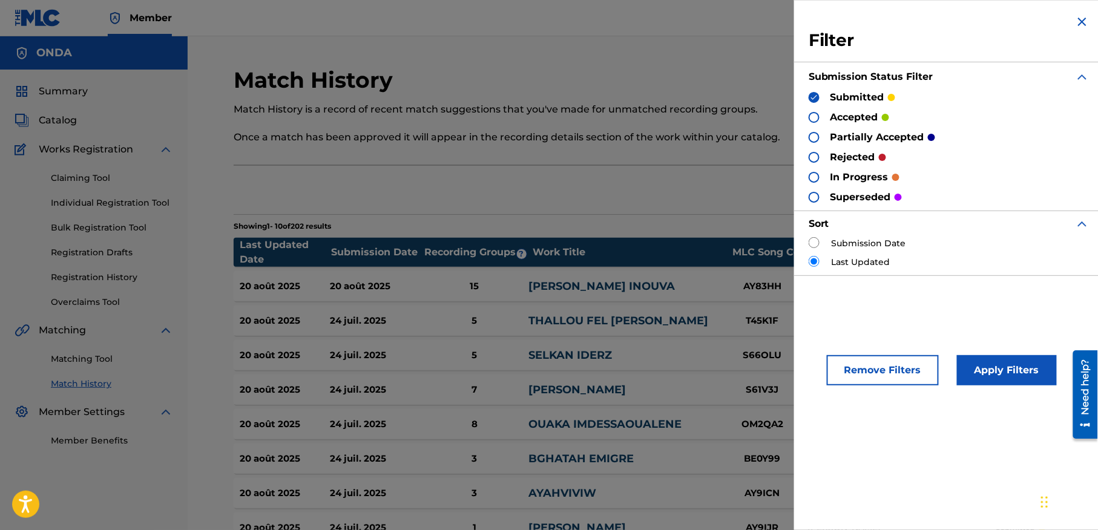
click at [730, 196] on div "Export" at bounding box center [643, 190] width 818 height 30
click at [856, 119] on p "accepted" at bounding box center [855, 117] width 48 height 15
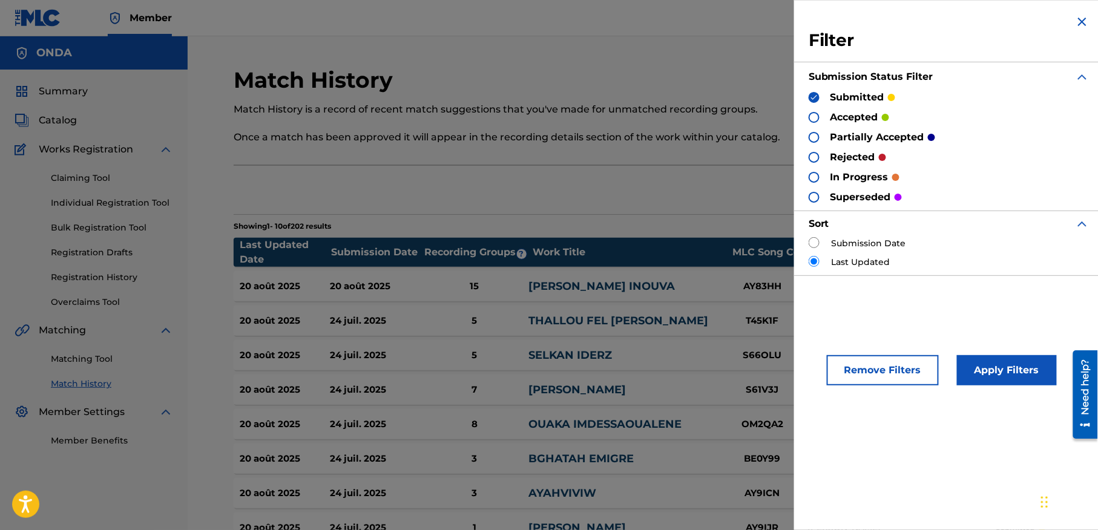
click at [812, 116] on div at bounding box center [814, 117] width 11 height 11
click at [814, 93] on img at bounding box center [814, 97] width 8 height 8
click at [999, 376] on button "Apply Filters" at bounding box center [1007, 370] width 100 height 30
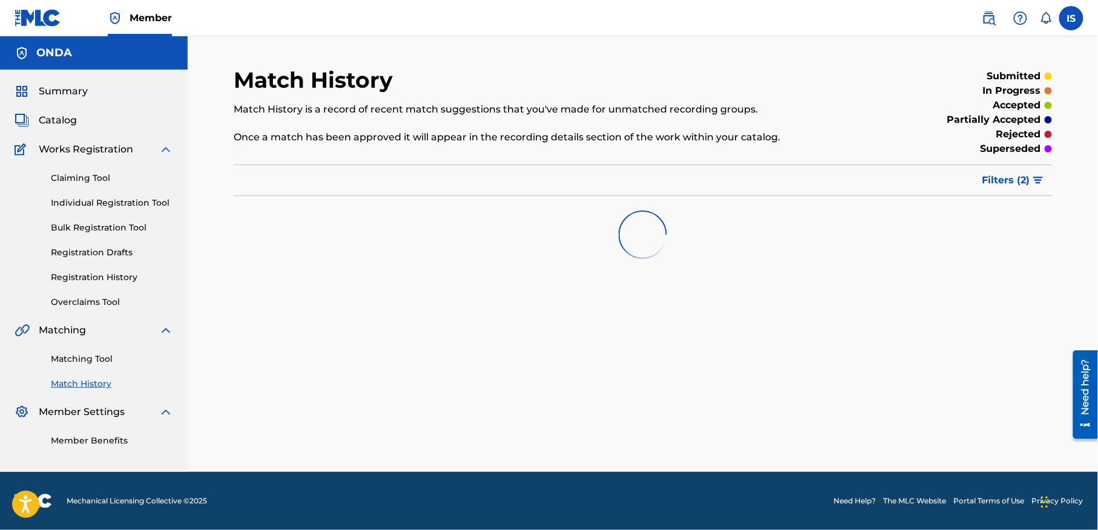
scroll to position [2, 0]
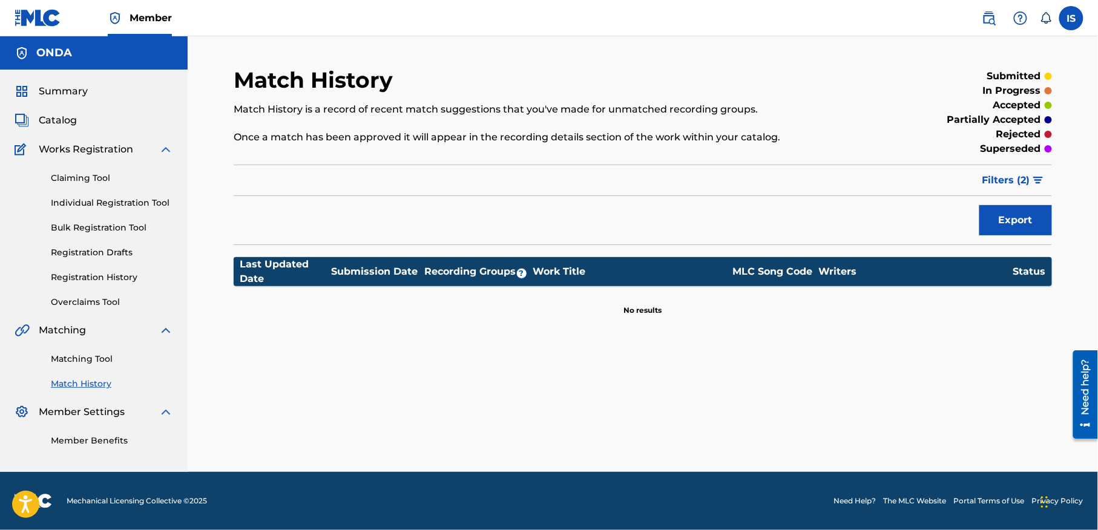
click at [80, 84] on span "Summary" at bounding box center [63, 91] width 49 height 15
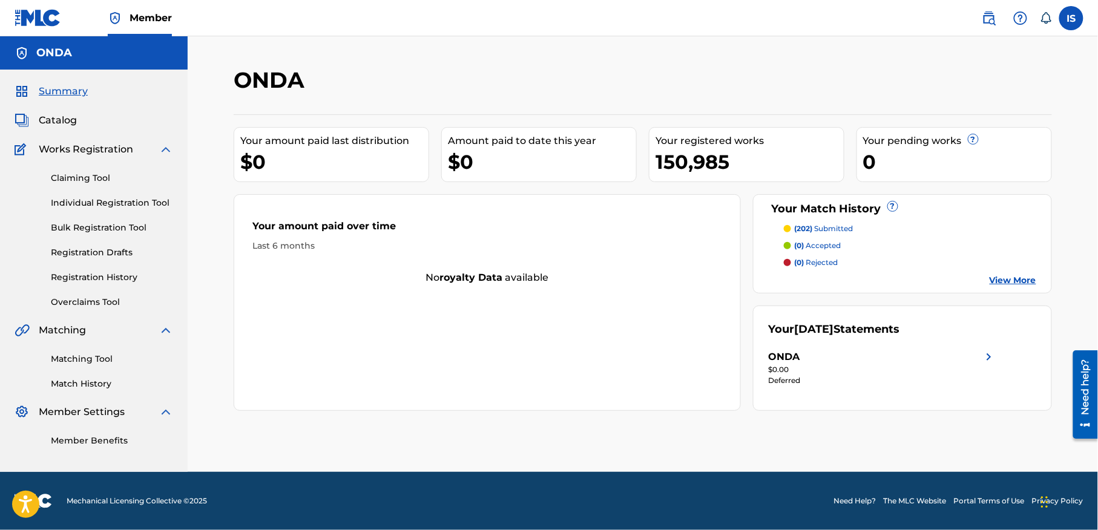
click at [942, 362] on div "ONDA" at bounding box center [883, 357] width 228 height 15
